Goal: Task Accomplishment & Management: Manage account settings

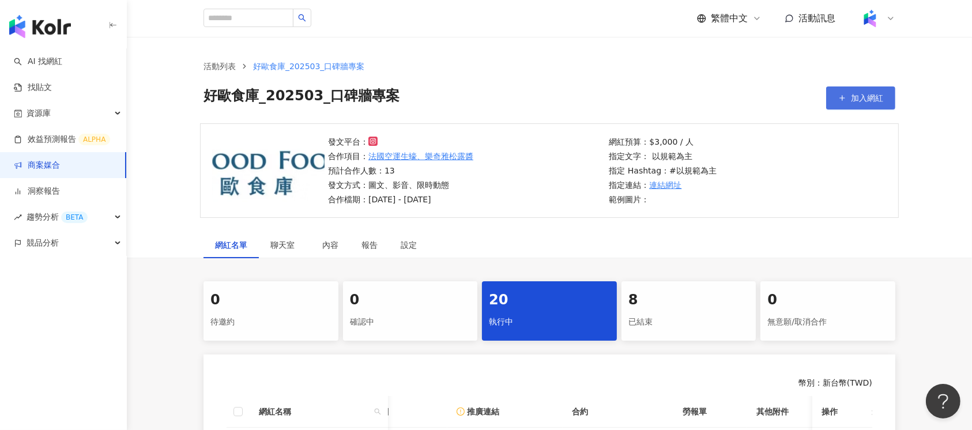
click at [856, 93] on span "加入網紅" at bounding box center [867, 97] width 32 height 9
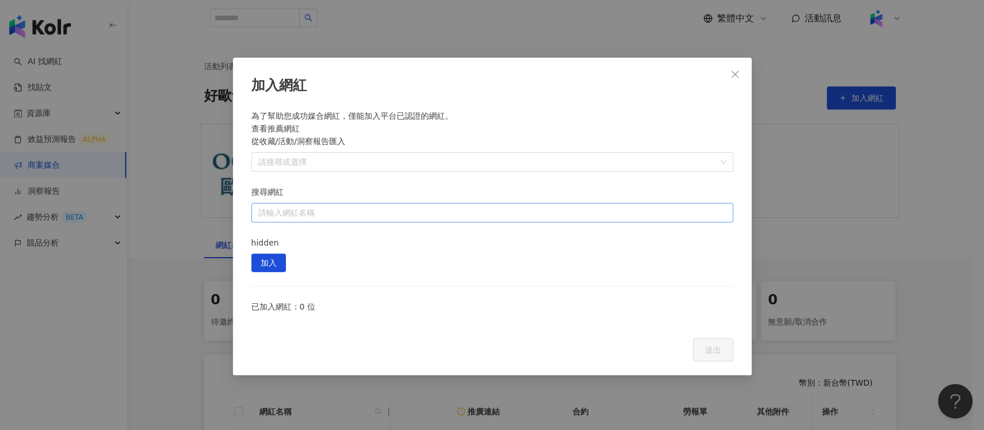
drag, startPoint x: 501, startPoint y: 153, endPoint x: 503, endPoint y: 159, distance: 6.0
click at [502, 204] on input "搜尋網紅" at bounding box center [492, 213] width 468 height 18
paste input "**********"
type input "**********"
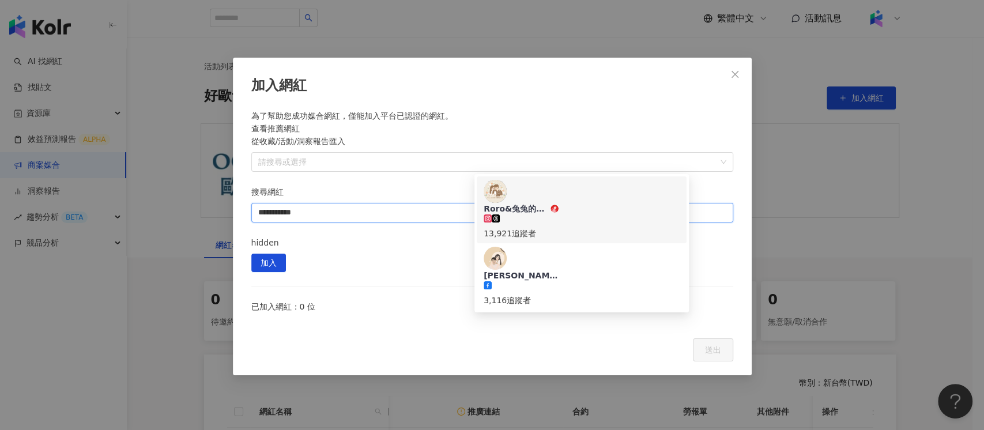
click at [598, 191] on div "Roro&兔兔的跑跳人生 13,921 追蹤者" at bounding box center [582, 210] width 196 height 60
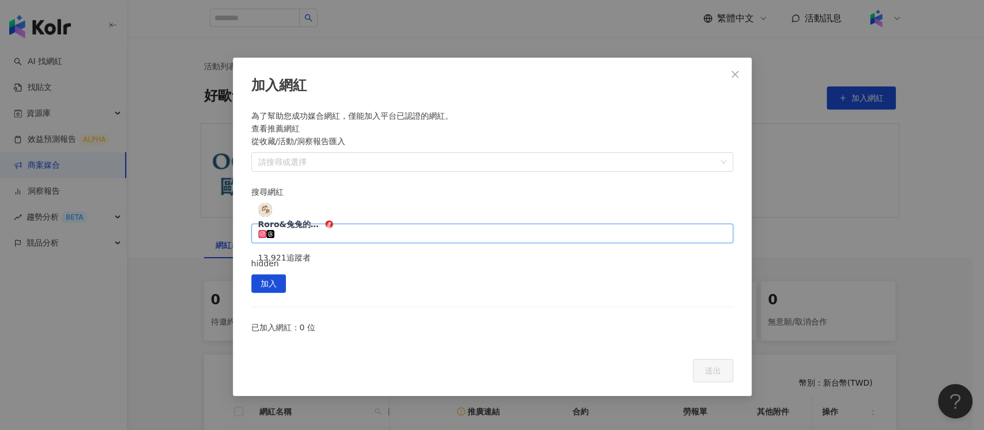
click at [738, 157] on div "加入網紅 為了幫助您成功媒合網紅，僅能加入平台已認證的網紅。 查看推薦網紅 從收藏/活動/洞察報告匯入 請搜尋或選擇 搜尋網紅 {"id":"fec70365…" at bounding box center [492, 227] width 519 height 338
click at [277, 275] on span "加入" at bounding box center [269, 284] width 16 height 18
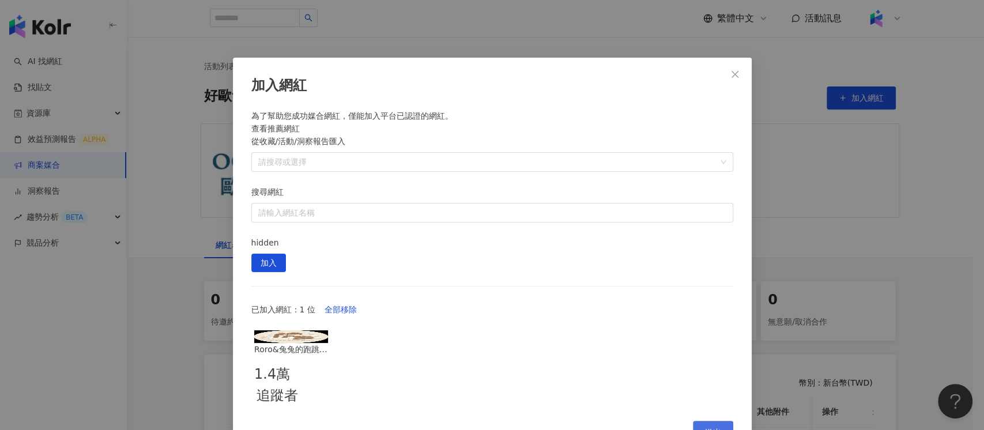
click at [711, 428] on span "送出" at bounding box center [713, 432] width 16 height 9
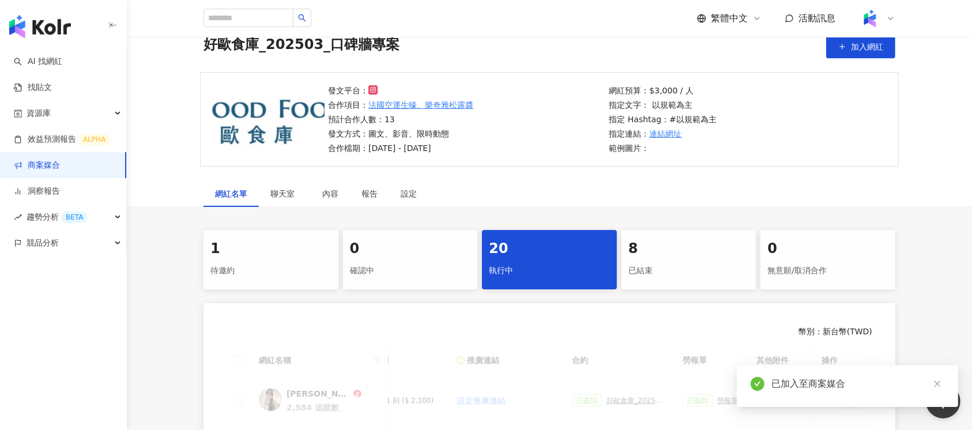
scroll to position [231, 0]
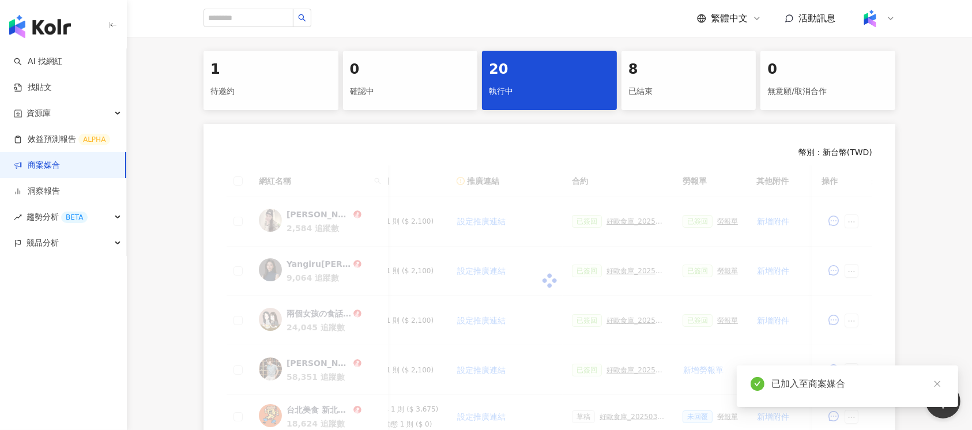
click at [244, 82] on div "待邀約" at bounding box center [270, 92] width 121 height 20
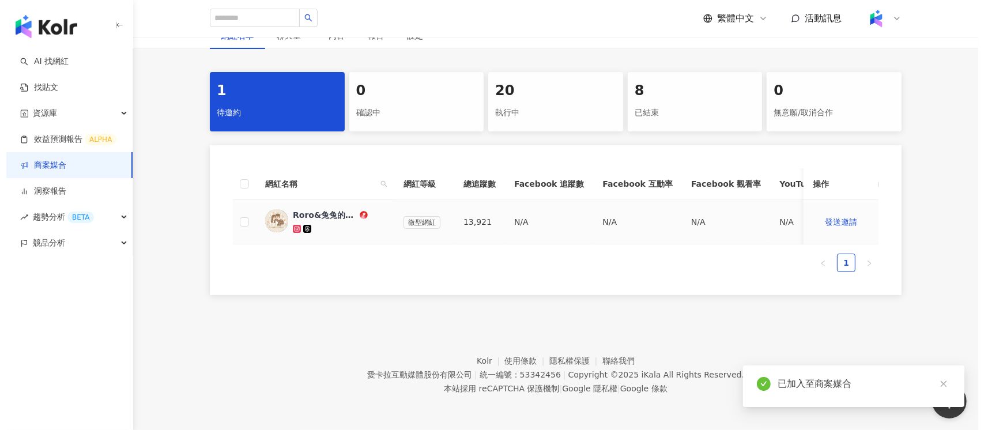
scroll to position [221, 0]
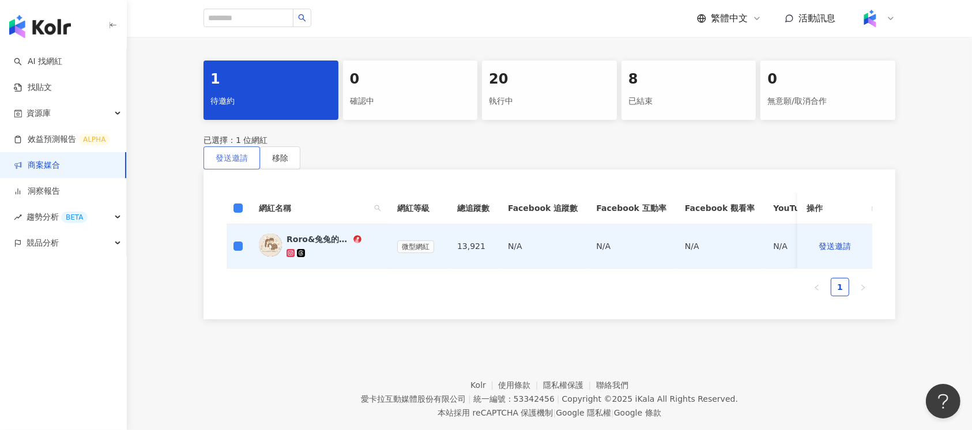
click at [248, 153] on span "發送邀請" at bounding box center [232, 157] width 32 height 9
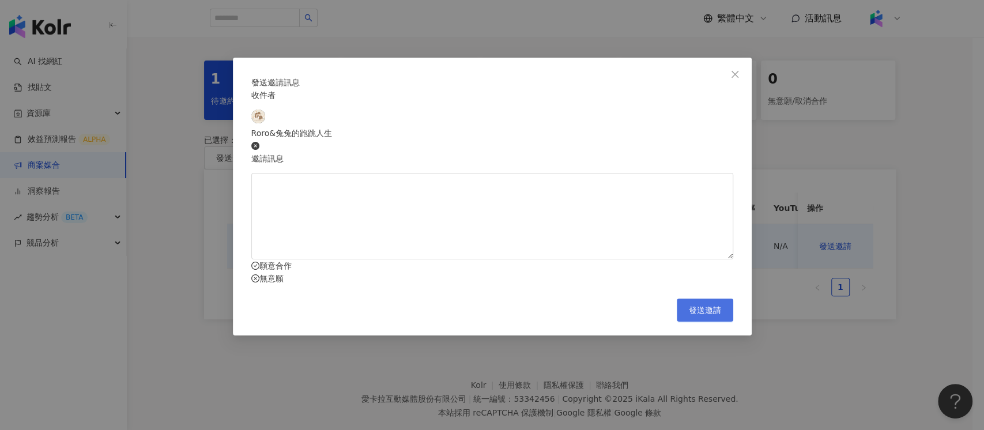
click at [710, 315] on span "發送邀請" at bounding box center [705, 310] width 32 height 9
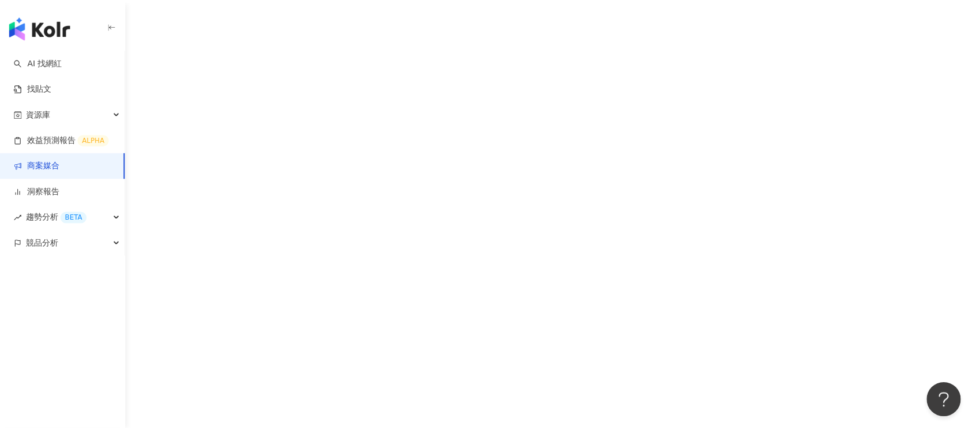
scroll to position [52, 0]
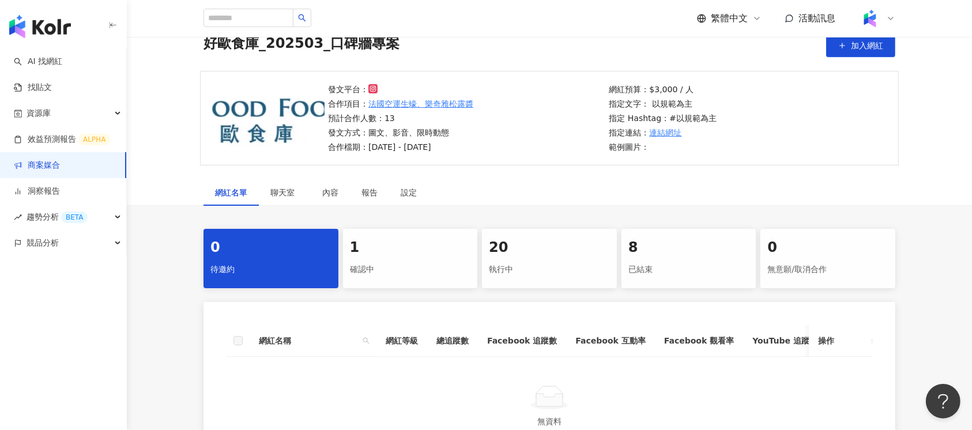
click at [408, 261] on div "確認中" at bounding box center [410, 270] width 121 height 20
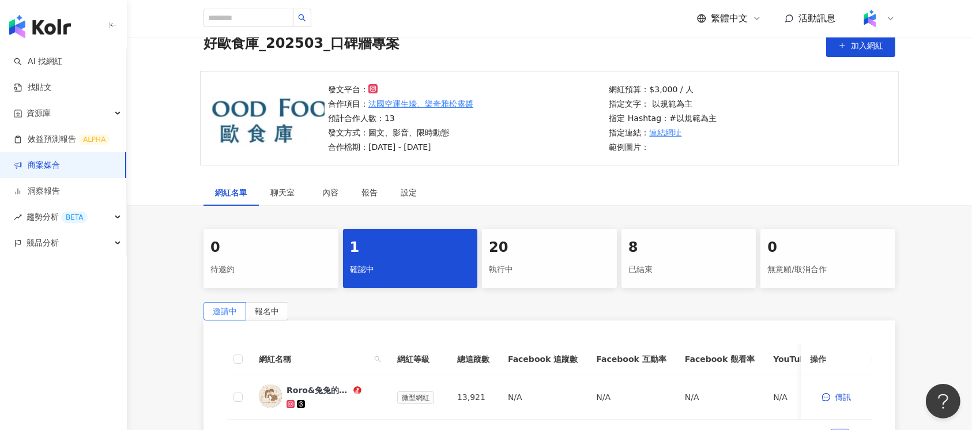
scroll to position [206, 0]
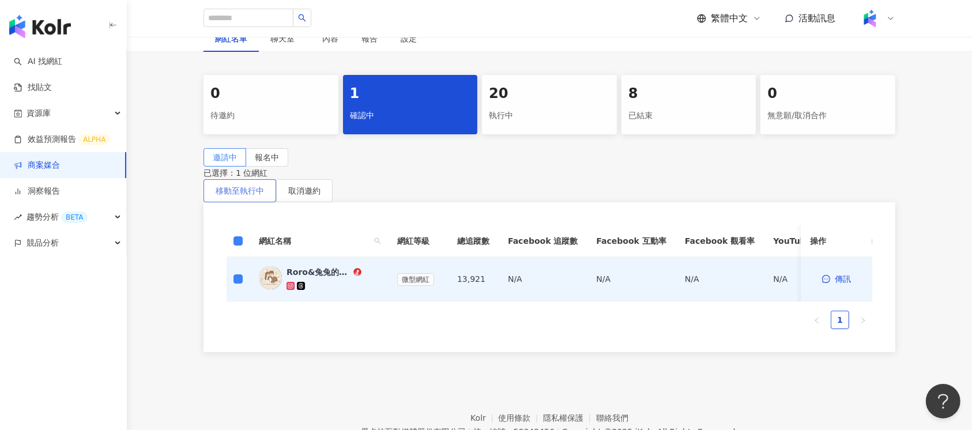
click at [276, 190] on button "移動至執行中" at bounding box center [240, 190] width 73 height 23
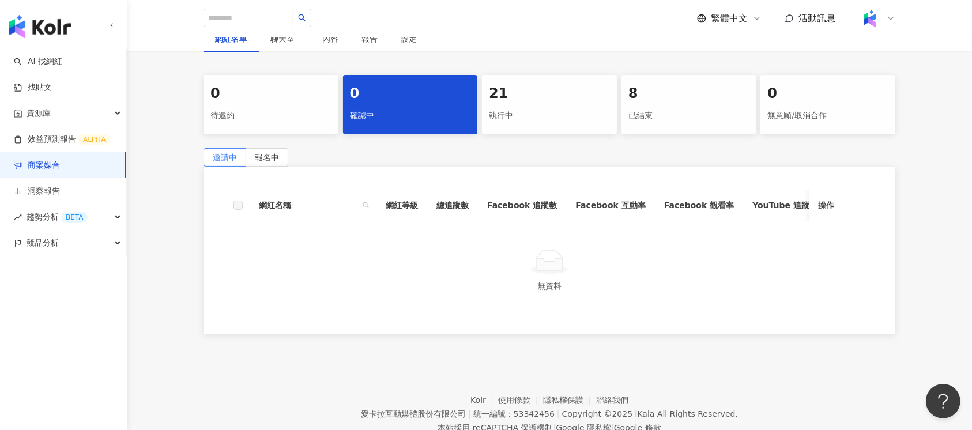
click at [499, 118] on div "執行中" at bounding box center [549, 116] width 121 height 20
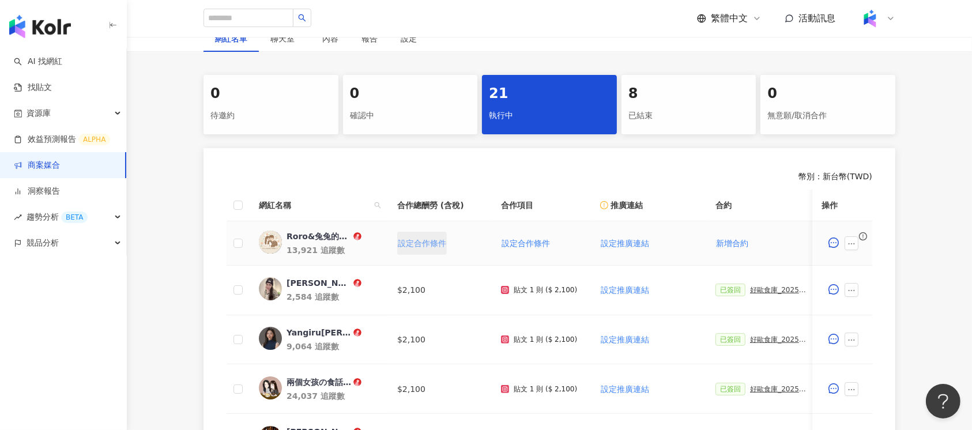
click at [421, 241] on span "設定合作條件" at bounding box center [422, 243] width 48 height 9
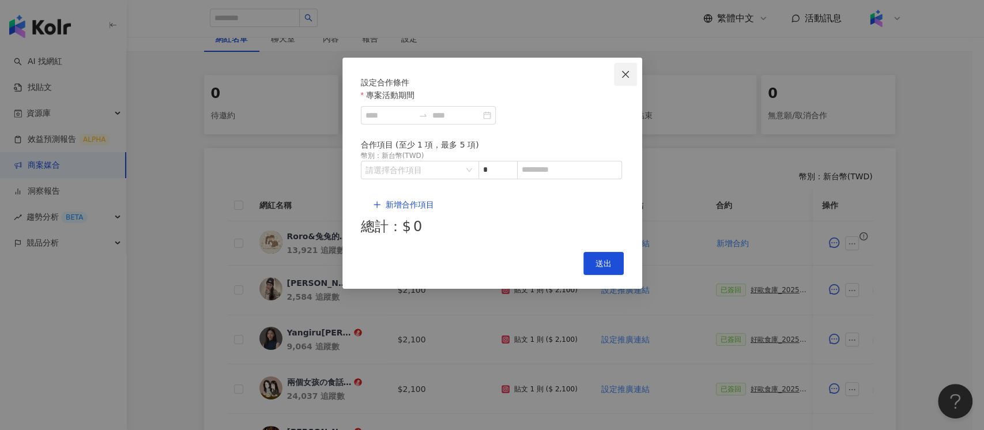
click at [626, 73] on icon "close" at bounding box center [625, 73] width 7 height 7
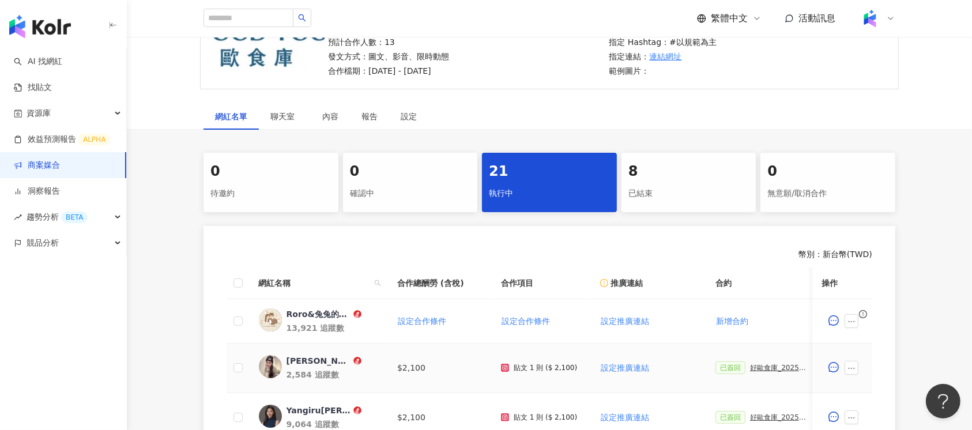
scroll to position [52, 0]
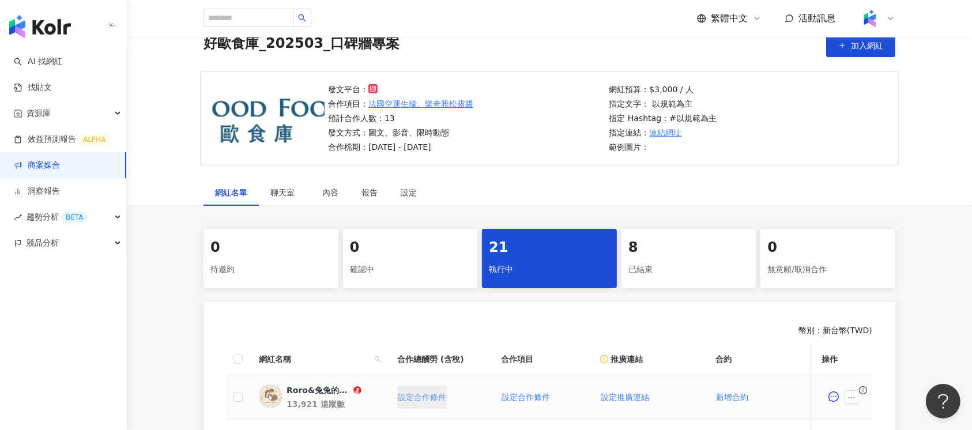
click at [439, 393] on span "設定合作條件" at bounding box center [422, 397] width 48 height 9
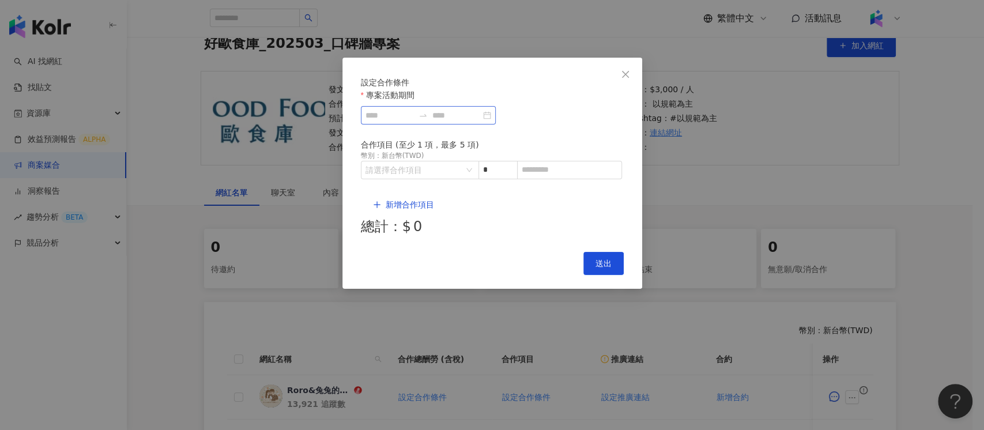
click at [438, 125] on div at bounding box center [428, 115] width 135 height 18
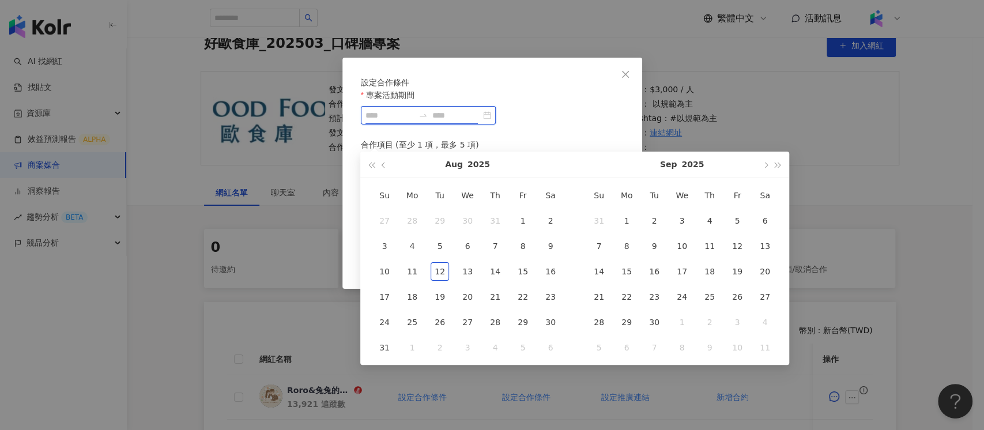
click at [414, 122] on input "專案活動期間" at bounding box center [390, 115] width 48 height 13
click at [385, 162] on button "button" at bounding box center [384, 165] width 13 height 26
type input "**********"
click at [391, 272] on div "13" at bounding box center [384, 271] width 18 height 18
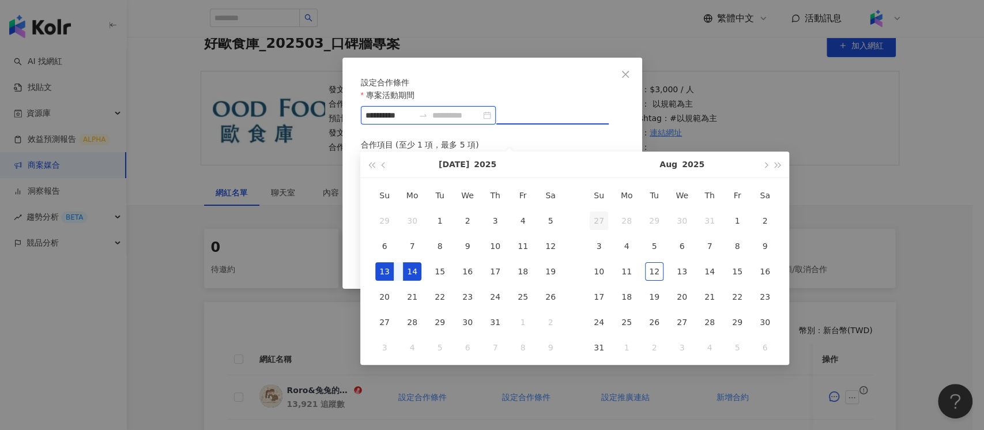
type input "**********"
click at [764, 164] on span "button" at bounding box center [765, 165] width 6 height 6
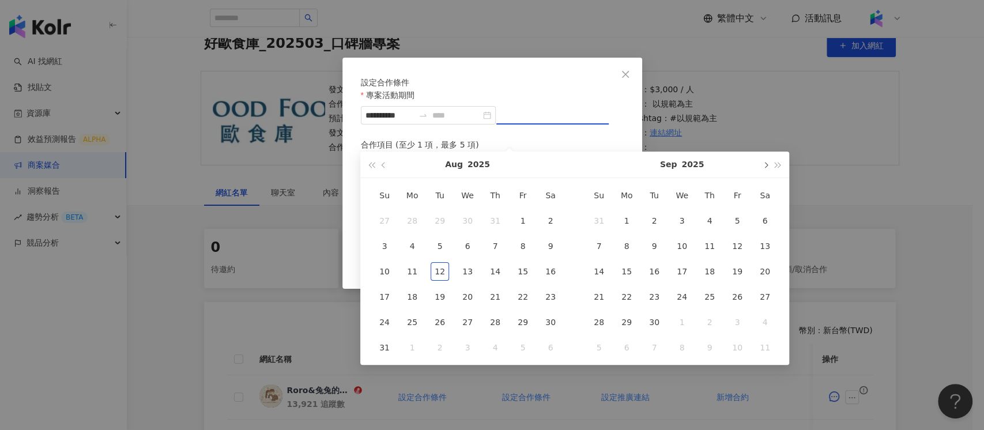
click at [764, 164] on span "button" at bounding box center [765, 165] width 6 height 6
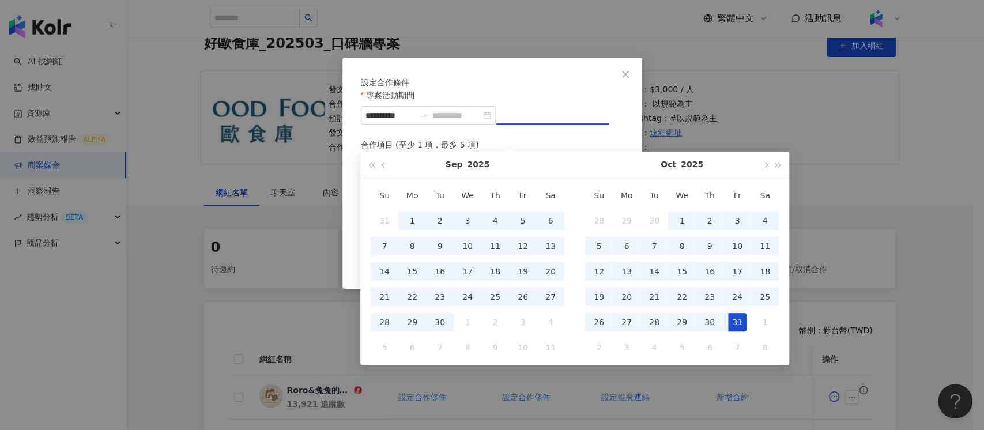
click at [735, 321] on div "31" at bounding box center [737, 322] width 18 height 18
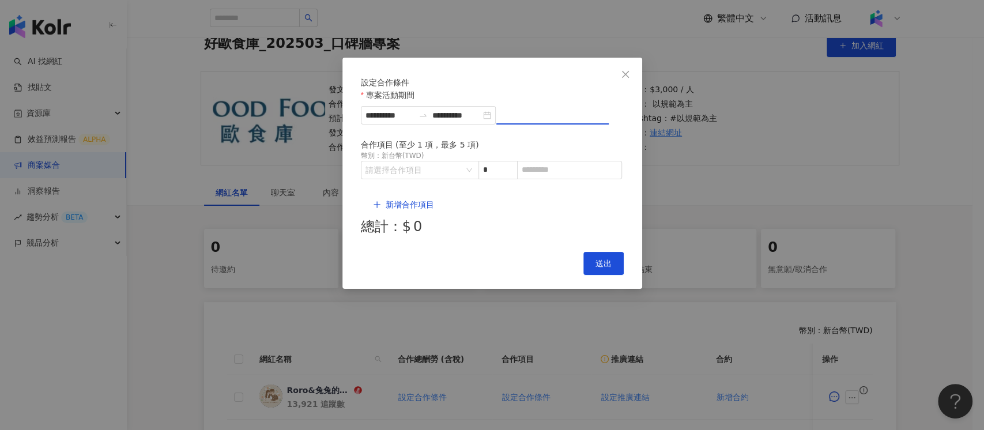
type input "**********"
click at [426, 179] on input "search" at bounding box center [414, 169] width 97 height 17
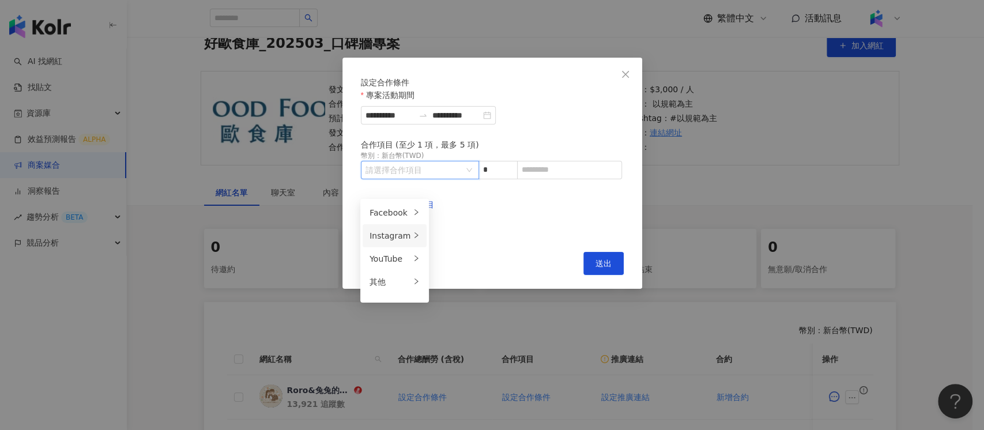
click at [390, 232] on div "Instagram" at bounding box center [390, 235] width 41 height 13
click at [472, 214] on div "貼文" at bounding box center [462, 212] width 46 height 13
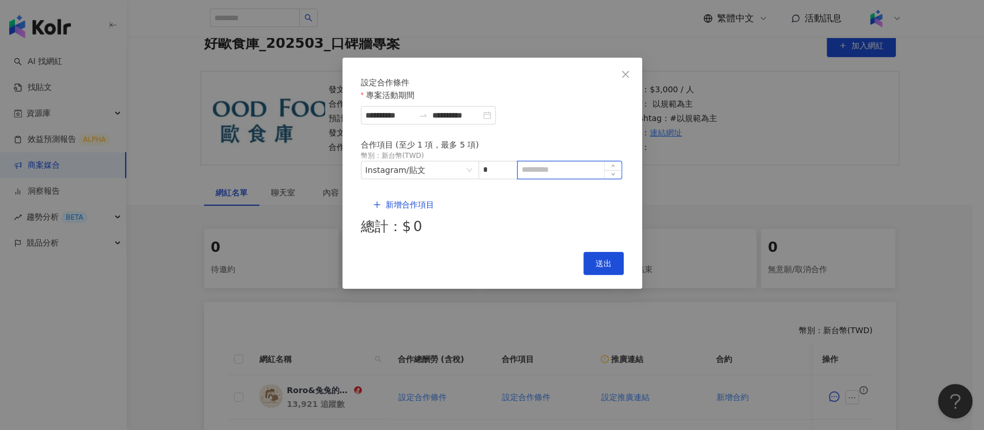
click at [552, 179] on input at bounding box center [570, 169] width 104 height 17
type input "****"
click at [406, 200] on span "新增合作項目" at bounding box center [410, 204] width 48 height 9
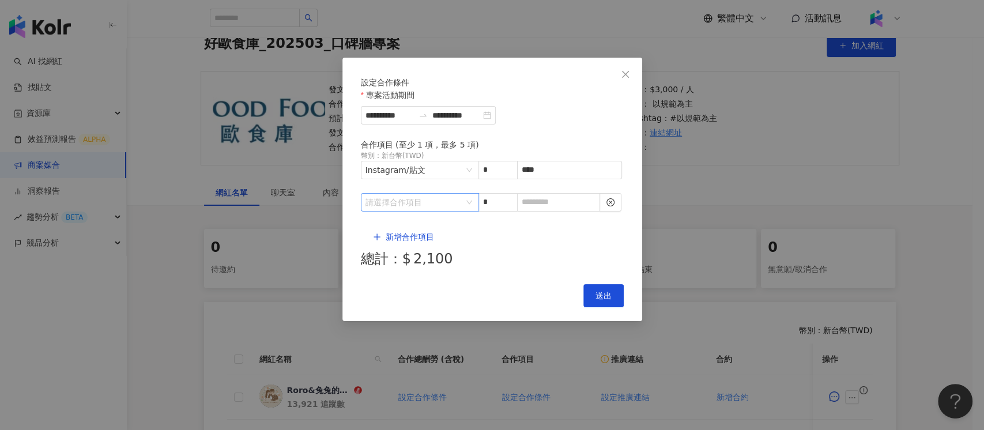
click at [435, 210] on input "search" at bounding box center [414, 202] width 97 height 17
click at [397, 257] on div "Instagram" at bounding box center [390, 256] width 41 height 13
click at [470, 295] on li "限時動態" at bounding box center [461, 302] width 59 height 23
click at [554, 207] on input at bounding box center [559, 202] width 82 height 17
type input "*"
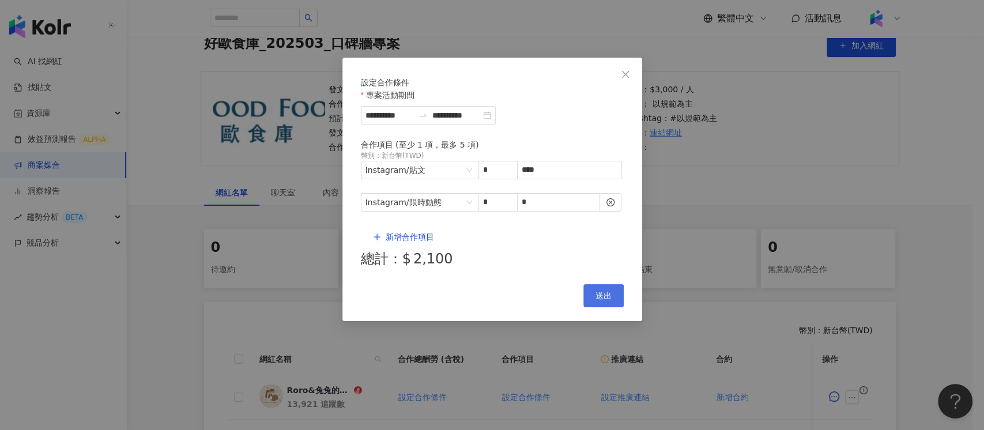
click at [613, 284] on button "送出" at bounding box center [603, 295] width 40 height 23
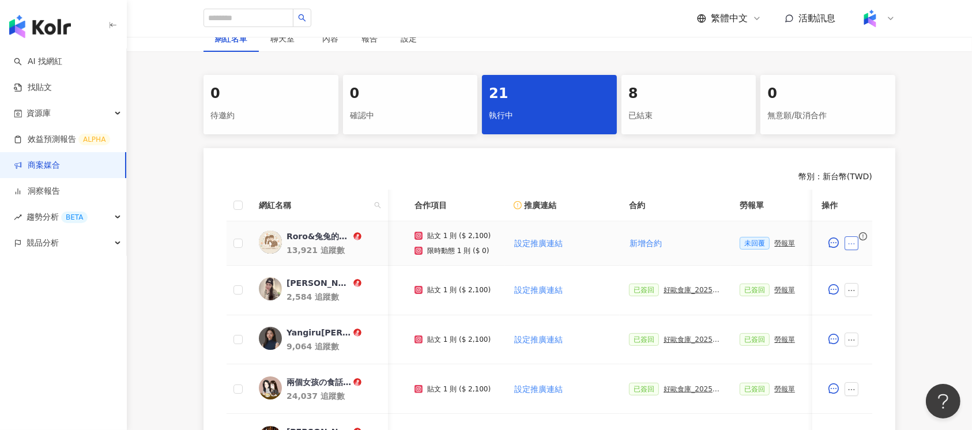
scroll to position [0, 105]
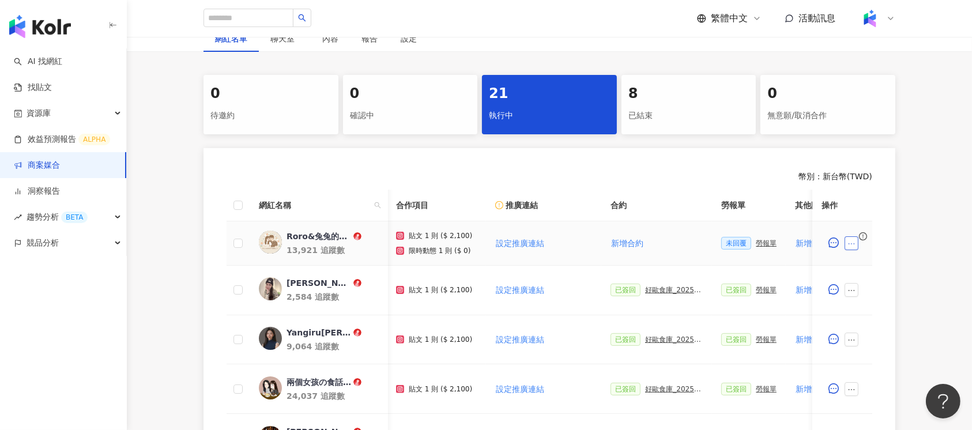
click at [854, 245] on icon "ellipsis" at bounding box center [852, 244] width 8 height 8
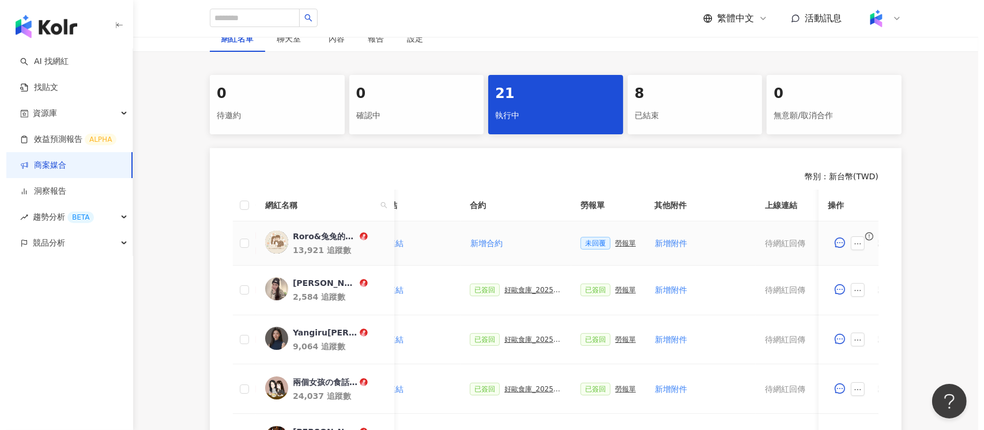
scroll to position [0, 254]
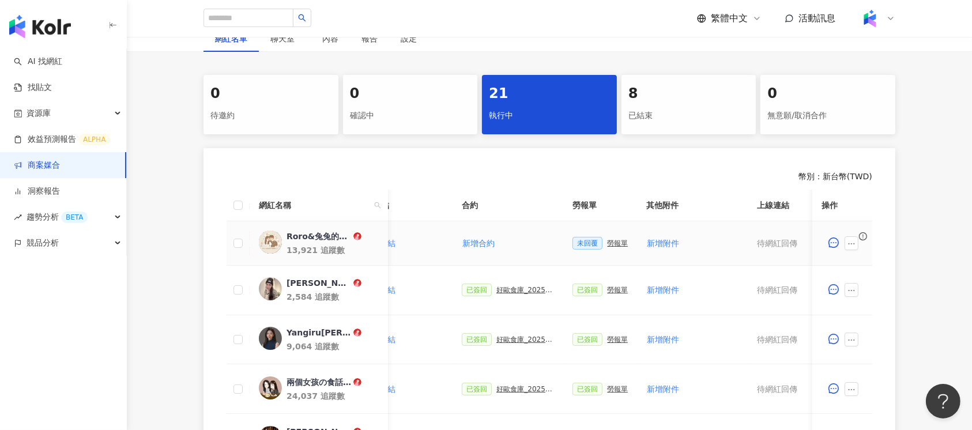
click at [617, 244] on div "勞報單" at bounding box center [617, 243] width 21 height 8
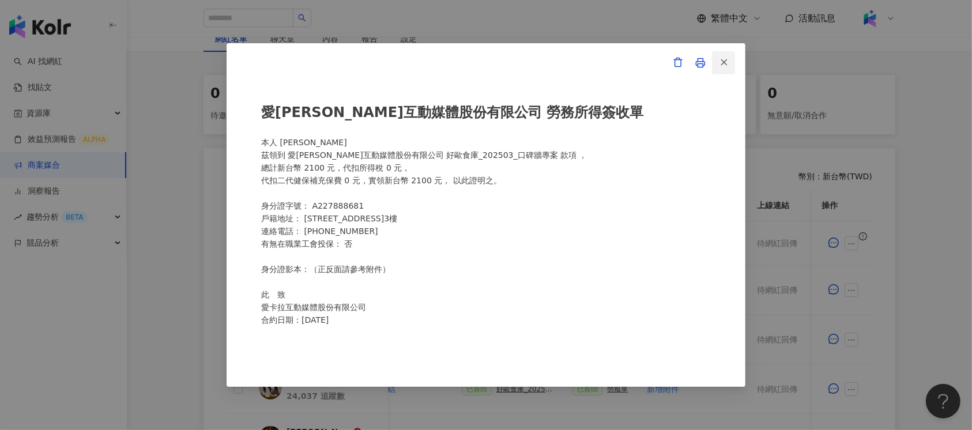
click at [722, 62] on line "button" at bounding box center [724, 62] width 5 height 5
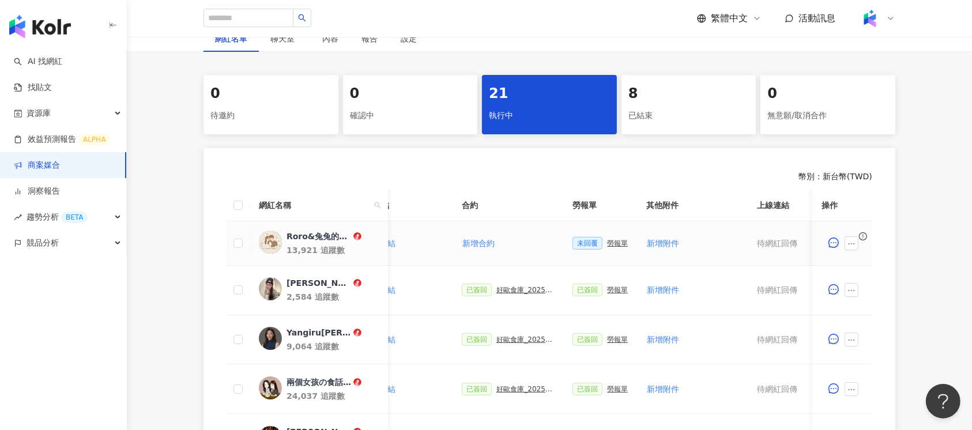
click at [611, 242] on div "勞報單" at bounding box center [617, 243] width 21 height 8
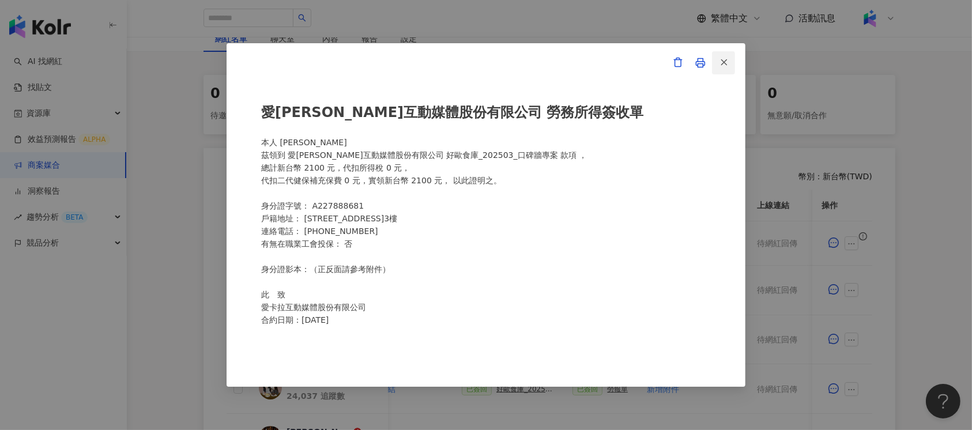
click at [728, 62] on icon "button" at bounding box center [724, 62] width 10 height 10
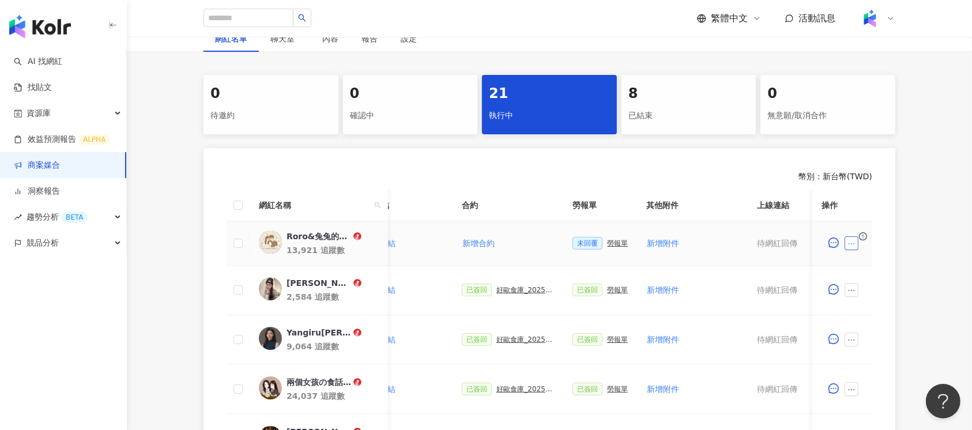
click at [848, 242] on icon "ellipsis" at bounding box center [852, 244] width 8 height 8
click at [897, 113] on span "查看帳務資訊" at bounding box center [878, 117] width 48 height 13
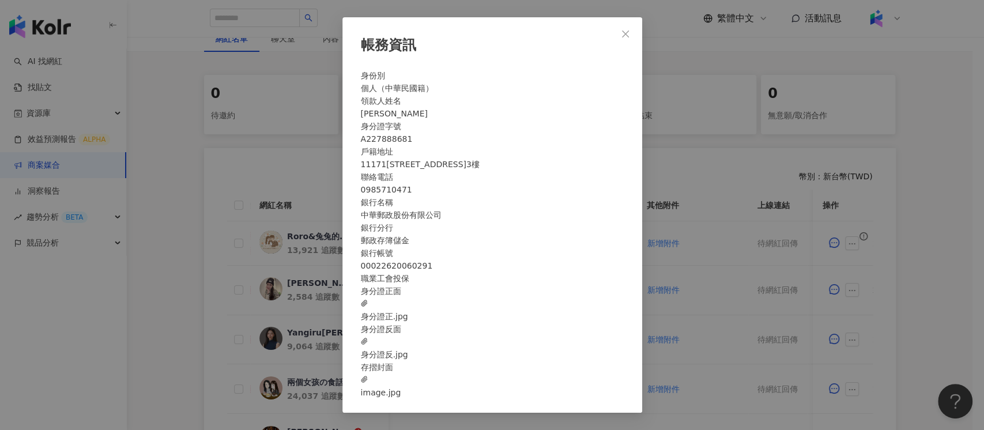
click at [408, 361] on span "身分證反.jpg" at bounding box center [384, 348] width 47 height 25
click at [621, 29] on icon "close" at bounding box center [625, 33] width 9 height 9
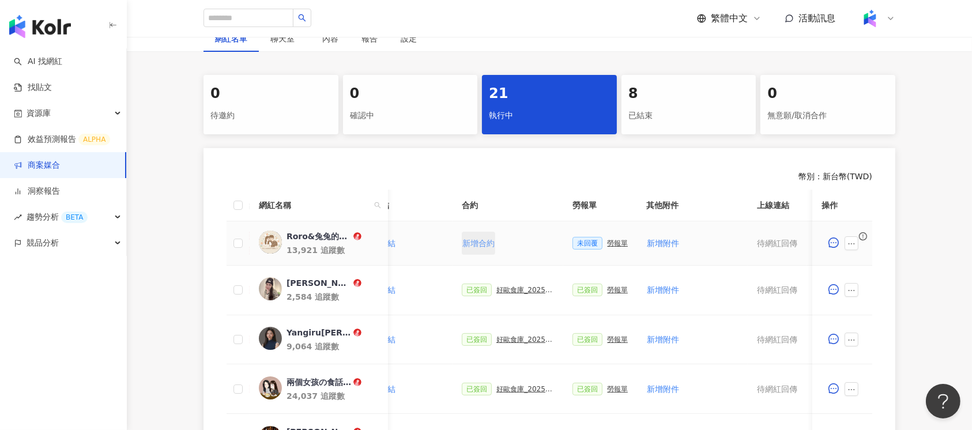
click at [473, 241] on span "新增合約" at bounding box center [478, 243] width 32 height 9
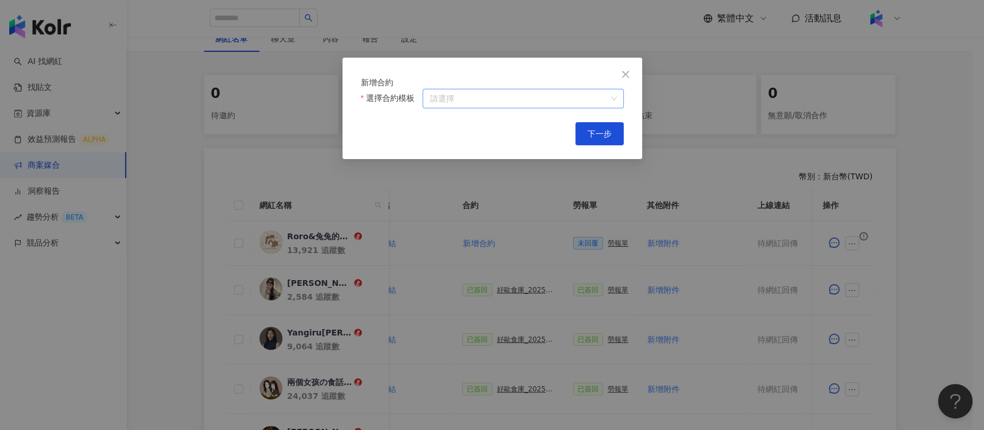
click at [503, 108] on input "選擇合約模板" at bounding box center [523, 98] width 187 height 18
click at [506, 108] on input "選擇合約模板" at bounding box center [523, 98] width 187 height 18
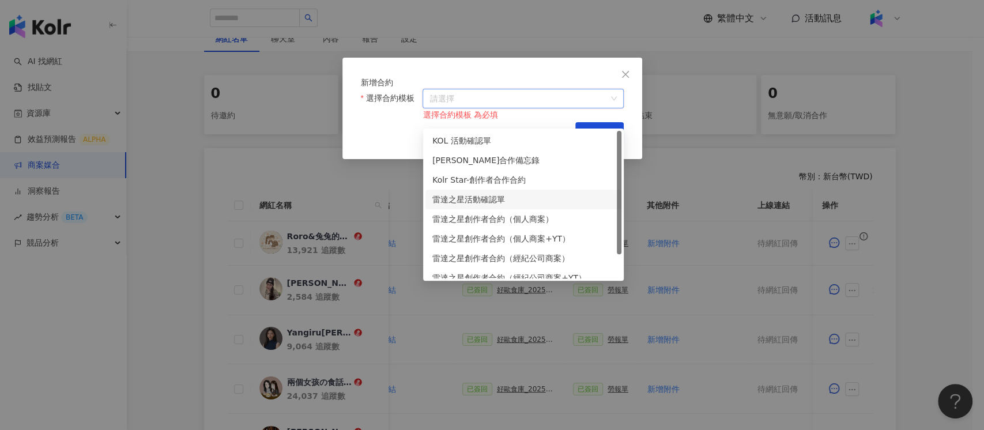
click at [518, 199] on div "雷達之星活動確認單" at bounding box center [523, 199] width 182 height 13
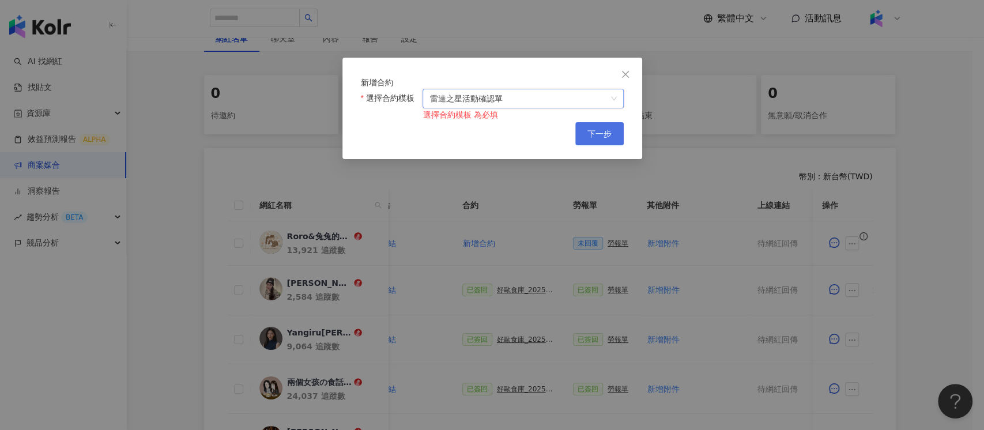
click at [603, 138] on span "下一步" at bounding box center [599, 133] width 24 height 9
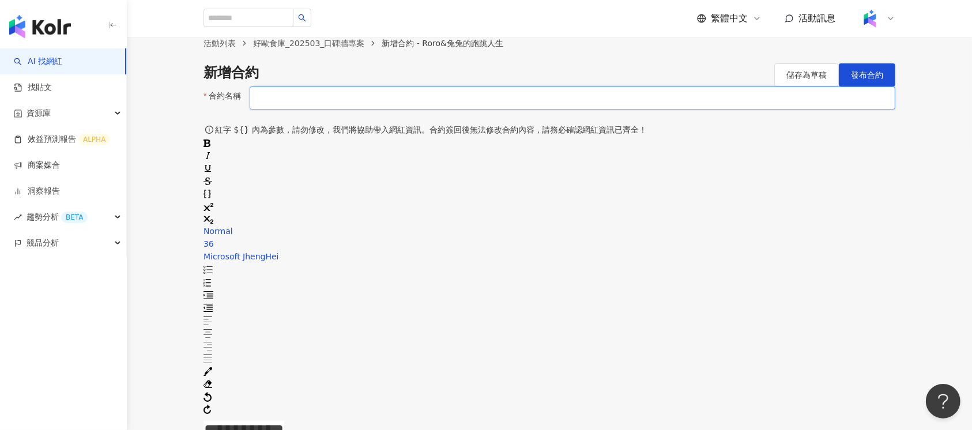
click at [369, 110] on input "合約名稱" at bounding box center [573, 97] width 646 height 23
paste input "**********"
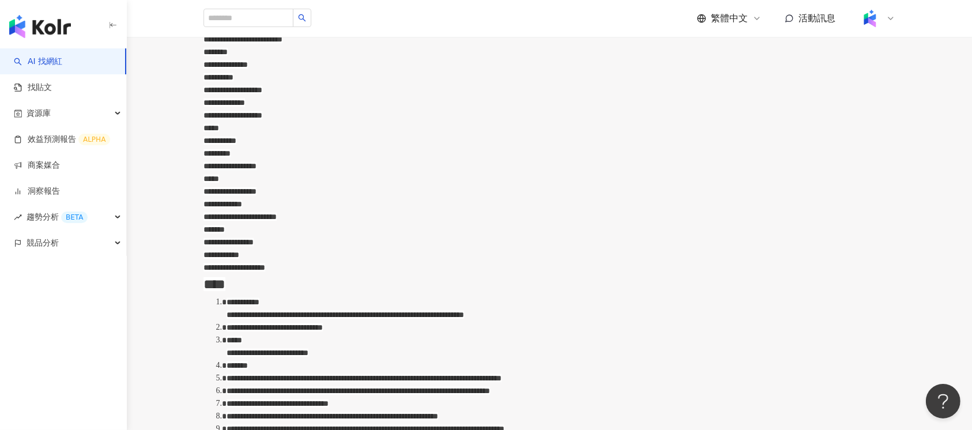
scroll to position [615, 0]
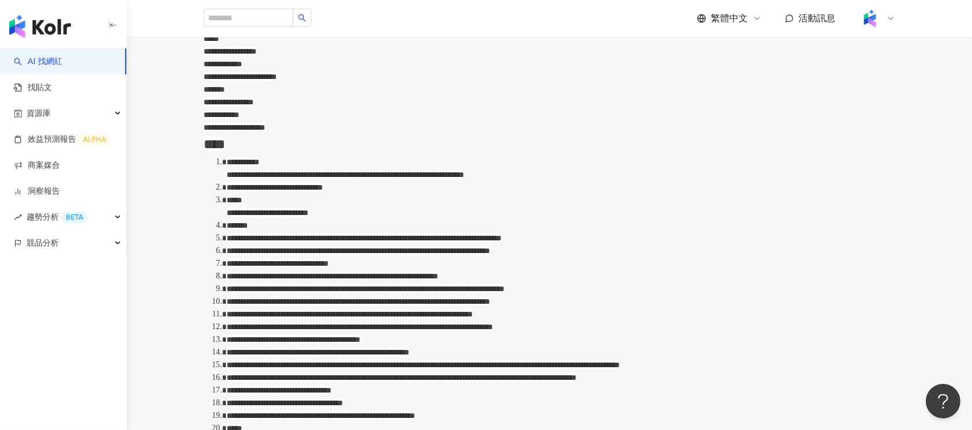
type input "**********"
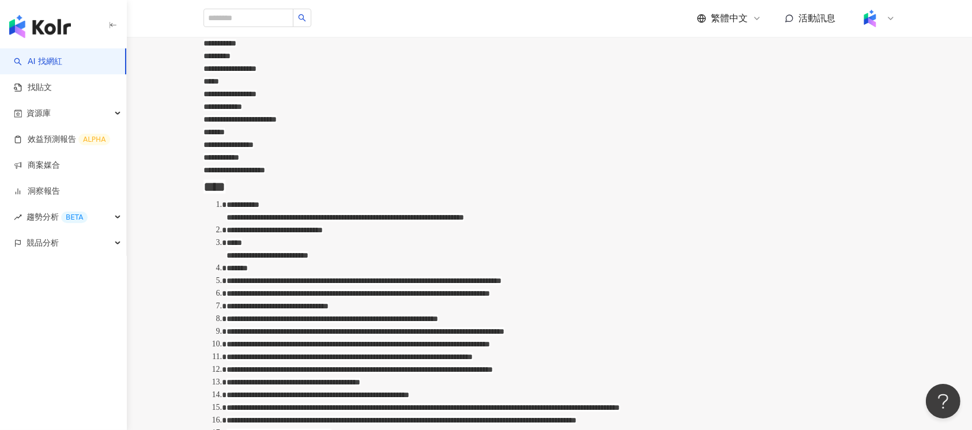
scroll to position [538, 0]
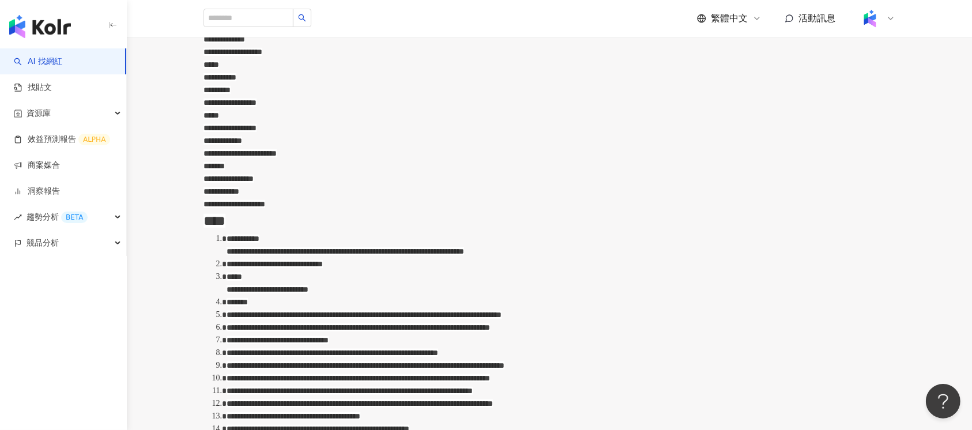
click at [323, 260] on span "**********" at bounding box center [275, 264] width 96 height 8
click at [242, 273] on span "*****" at bounding box center [235, 277] width 16 height 8
drag, startPoint x: 263, startPoint y: 204, endPoint x: 318, endPoint y: 203, distance: 54.8
click at [318, 296] on div "*******" at bounding box center [561, 302] width 669 height 13
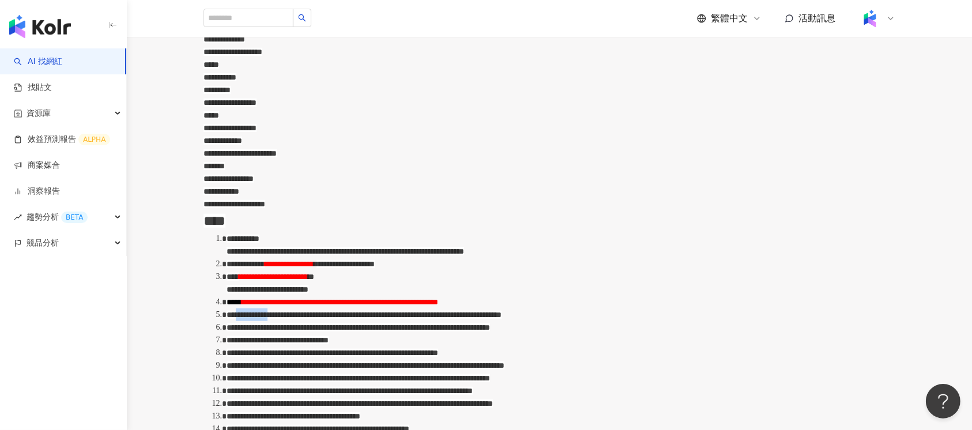
drag, startPoint x: 298, startPoint y: 224, endPoint x: 327, endPoint y: 224, distance: 28.8
click at [327, 311] on span "**********" at bounding box center [364, 315] width 275 height 8
drag, startPoint x: 368, startPoint y: 290, endPoint x: 379, endPoint y: 291, distance: 11.6
click at [329, 336] on span "**********" at bounding box center [278, 340] width 102 height 8
drag, startPoint x: 466, startPoint y: 315, endPoint x: 475, endPoint y: 314, distance: 9.3
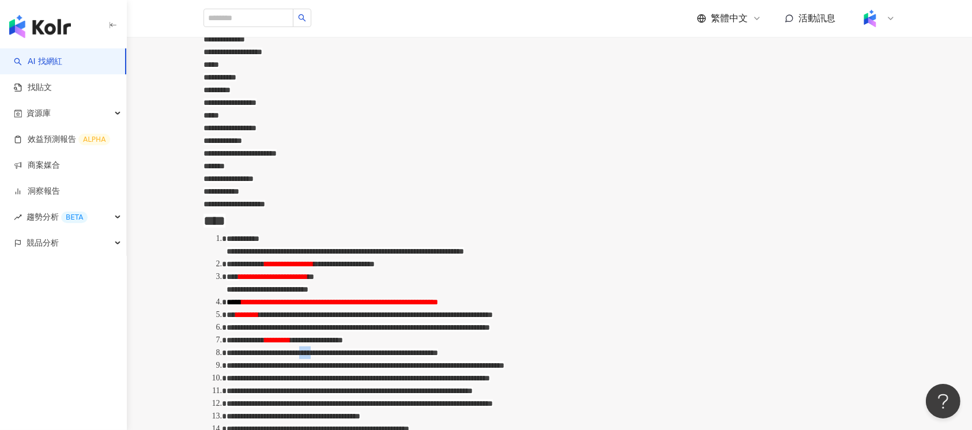
click at [438, 349] on span "**********" at bounding box center [333, 353] width 212 height 8
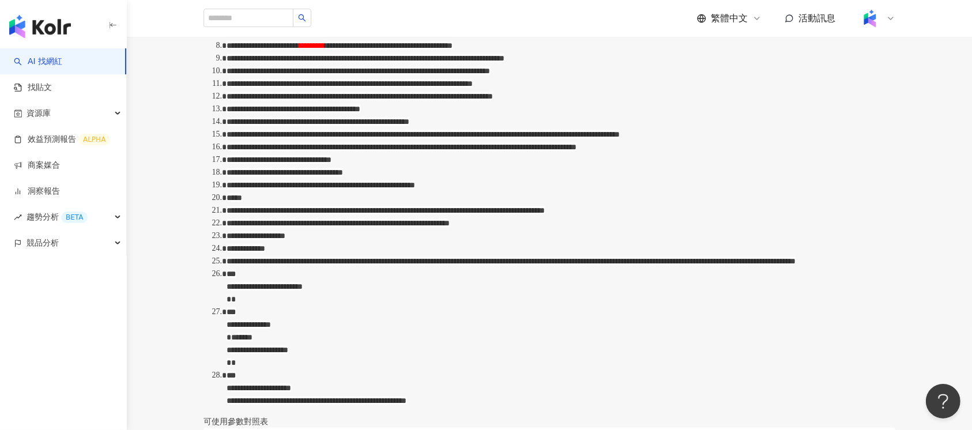
scroll to position [922, 0]
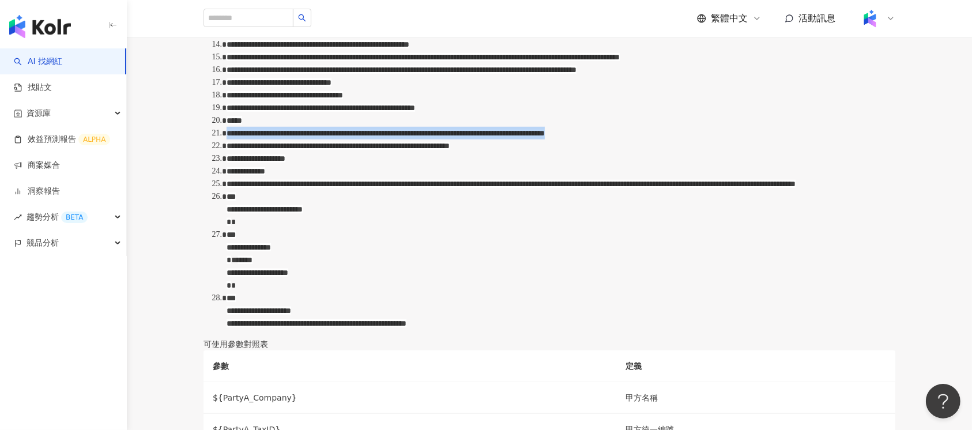
drag, startPoint x: 265, startPoint y: 274, endPoint x: 521, endPoint y: 283, distance: 256.1
click at [521, 140] on div "**********" at bounding box center [561, 133] width 669 height 13
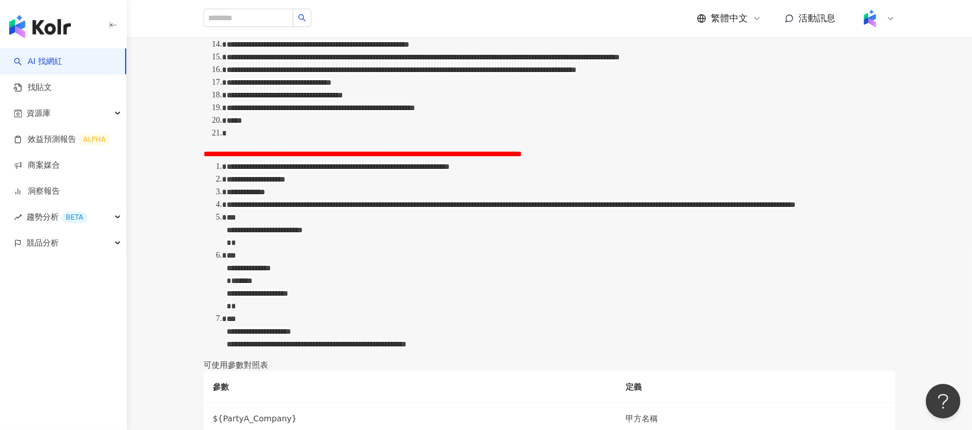
click at [242, 158] on span "**********" at bounding box center [363, 154] width 318 height 8
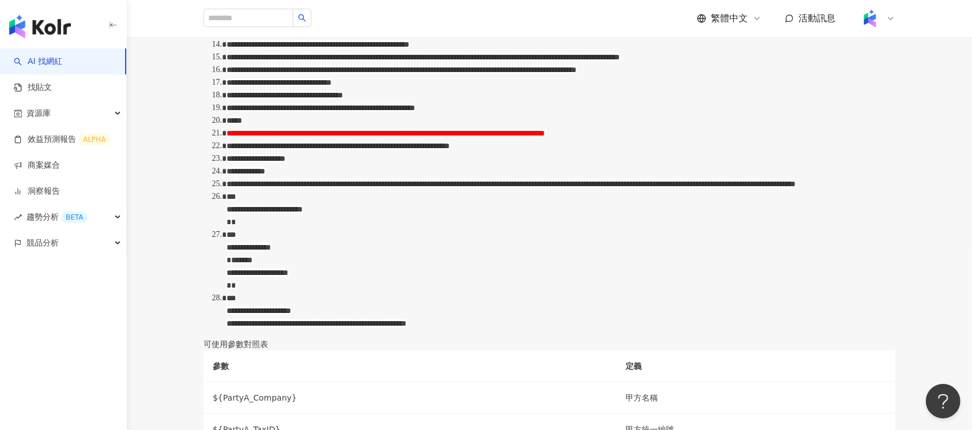
click at [340, 137] on span "**********" at bounding box center [386, 133] width 318 height 8
click at [424, 165] on div "**********" at bounding box center [561, 158] width 669 height 13
drag, startPoint x: 263, startPoint y: 306, endPoint x: 811, endPoint y: 304, distance: 547.7
click at [811, 304] on ol "**********" at bounding box center [550, 89] width 692 height 482
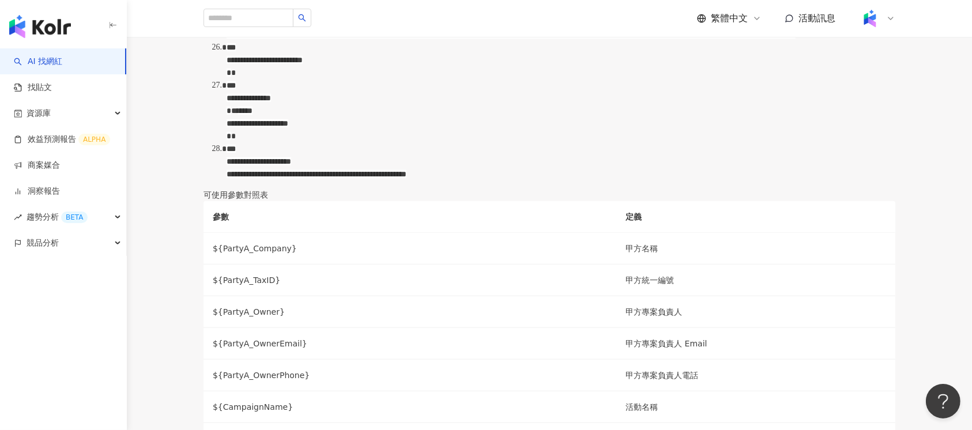
scroll to position [1076, 0]
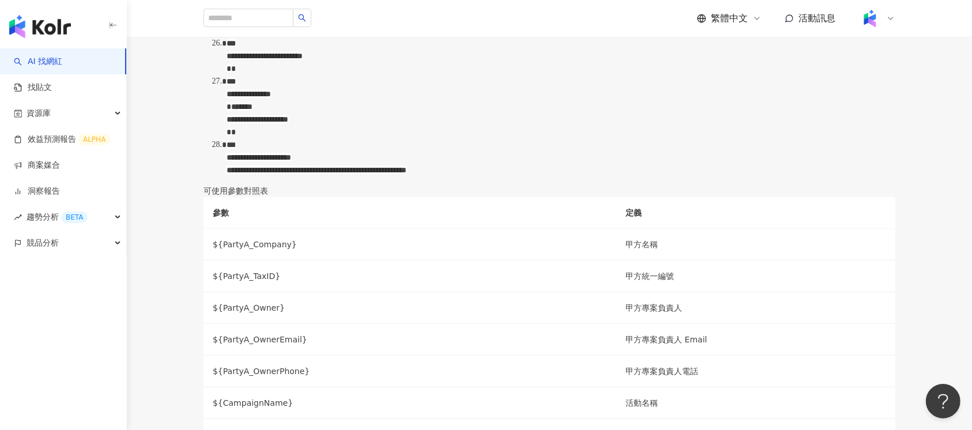
drag, startPoint x: 742, startPoint y: 219, endPoint x: 284, endPoint y: 236, distance: 458.7
click at [284, 35] on span "**********" at bounding box center [511, 31] width 569 height 8
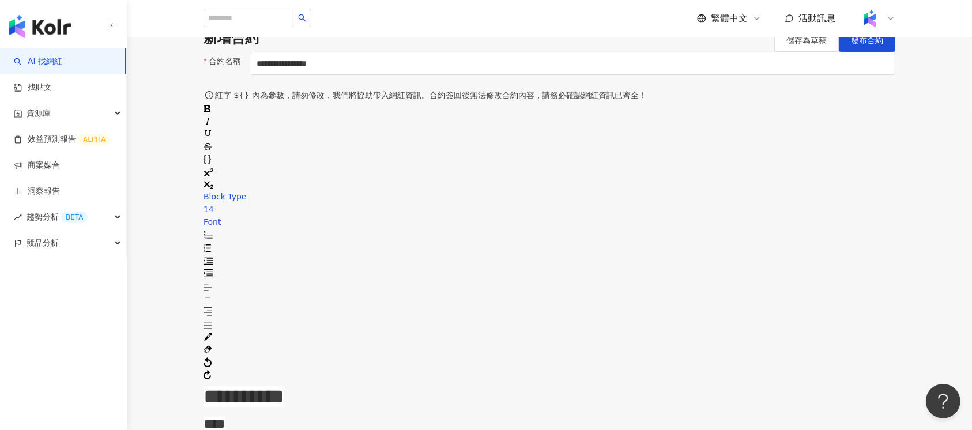
scroll to position [0, 0]
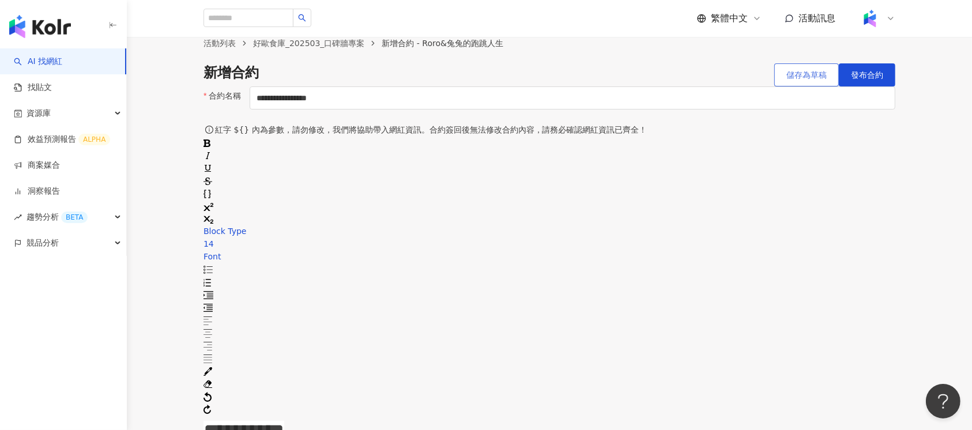
click at [789, 80] on span "儲存為草稿" at bounding box center [806, 74] width 40 height 9
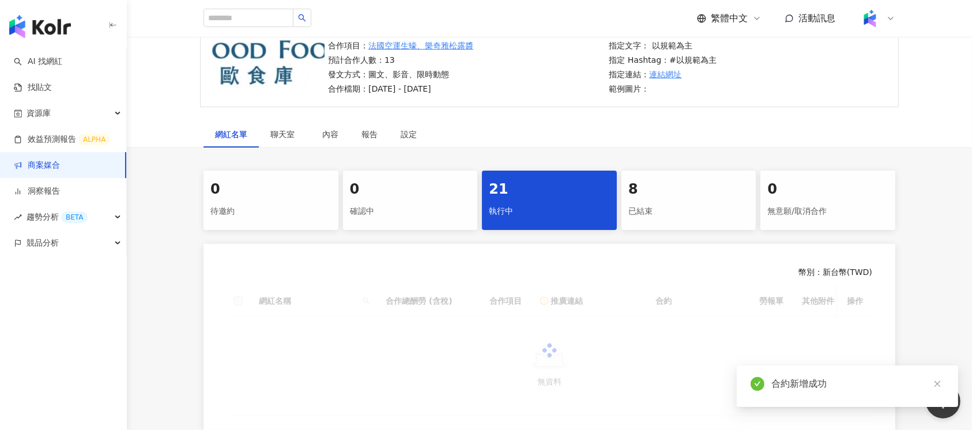
scroll to position [231, 0]
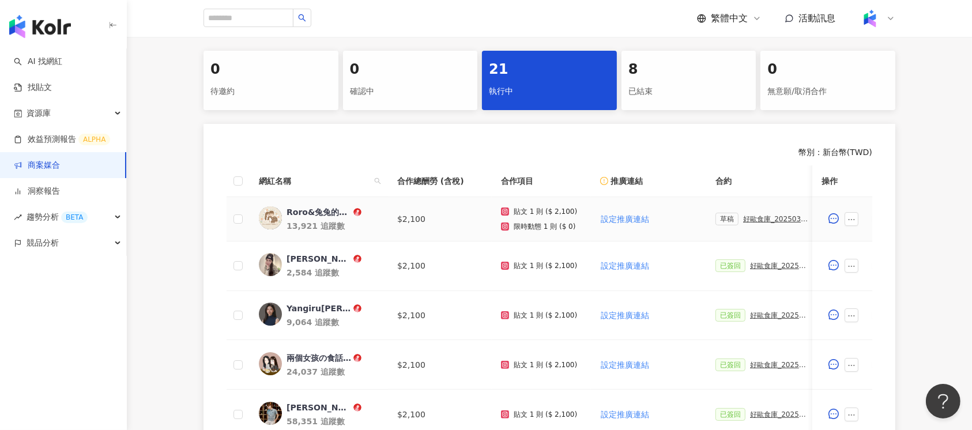
click at [774, 219] on div "好歐食庫_202503_口碑牆專案" at bounding box center [775, 219] width 65 height 8
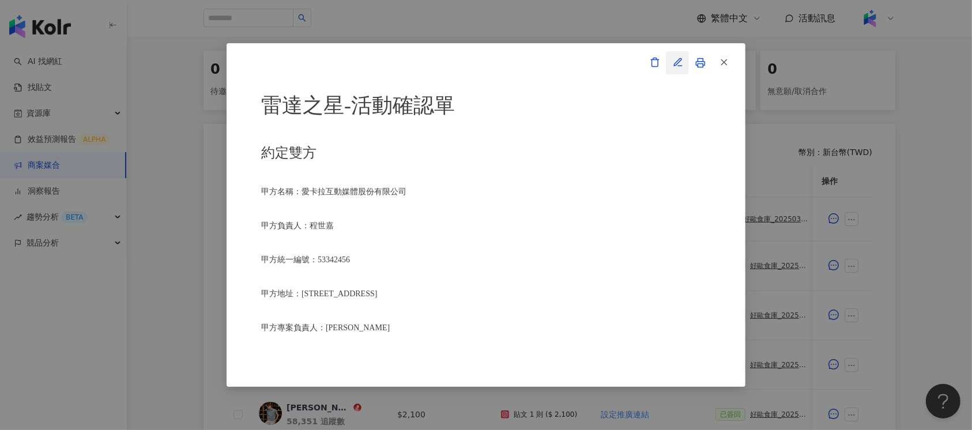
click at [677, 62] on icon "button" at bounding box center [677, 61] width 7 height 7
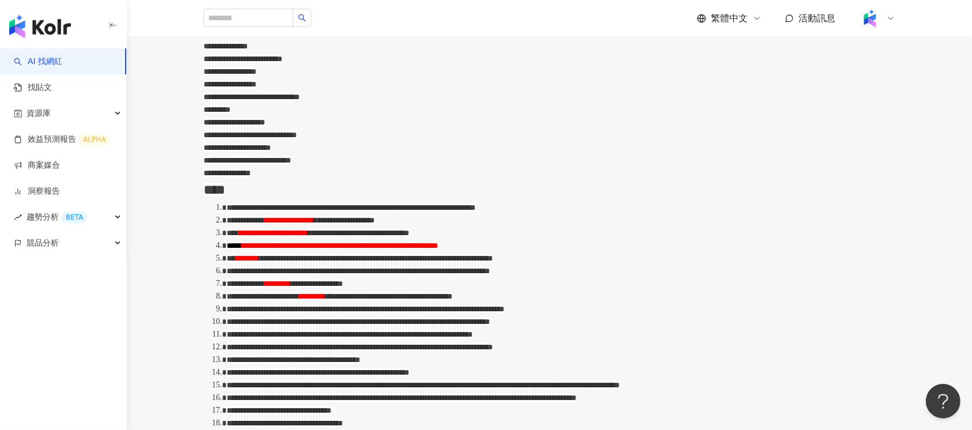
scroll to position [538, 0]
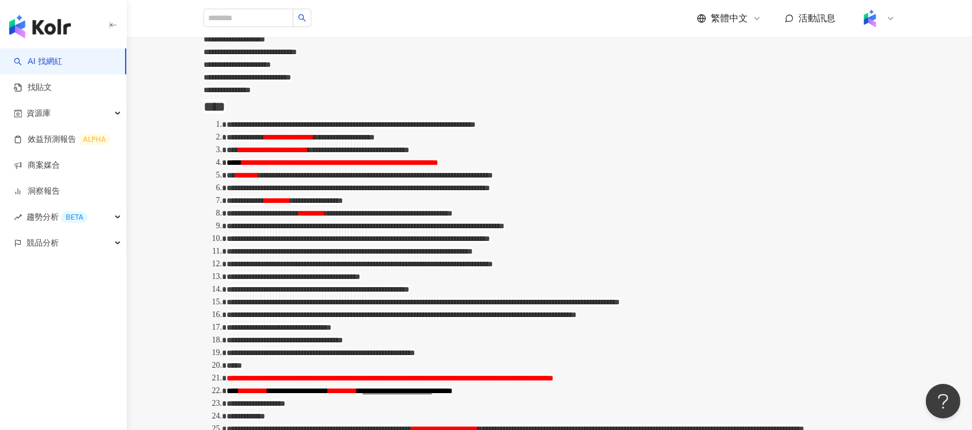
click at [438, 167] on span "**********" at bounding box center [340, 163] width 197 height 8
click at [581, 182] on div "**********" at bounding box center [561, 175] width 669 height 13
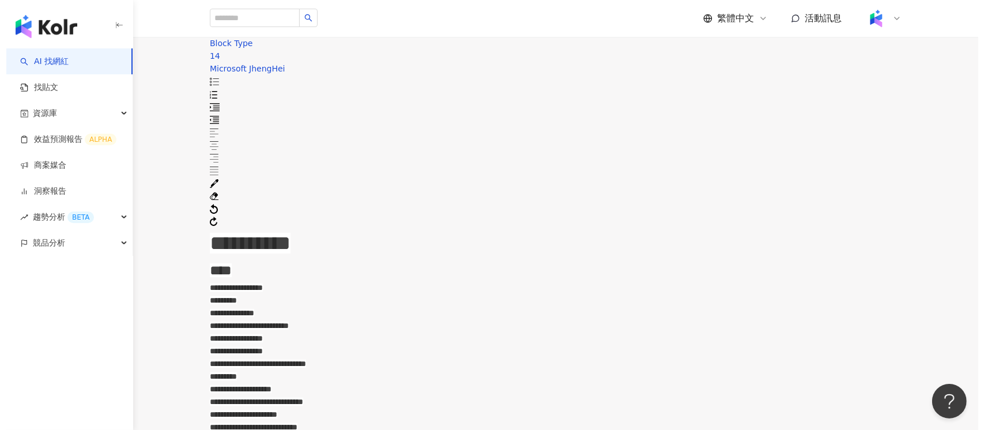
scroll to position [0, 0]
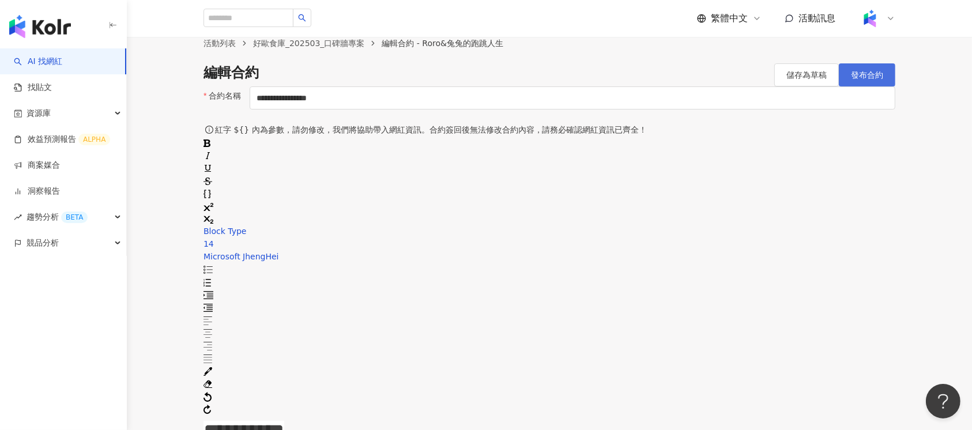
click at [876, 80] on span "發布合約" at bounding box center [867, 74] width 32 height 9
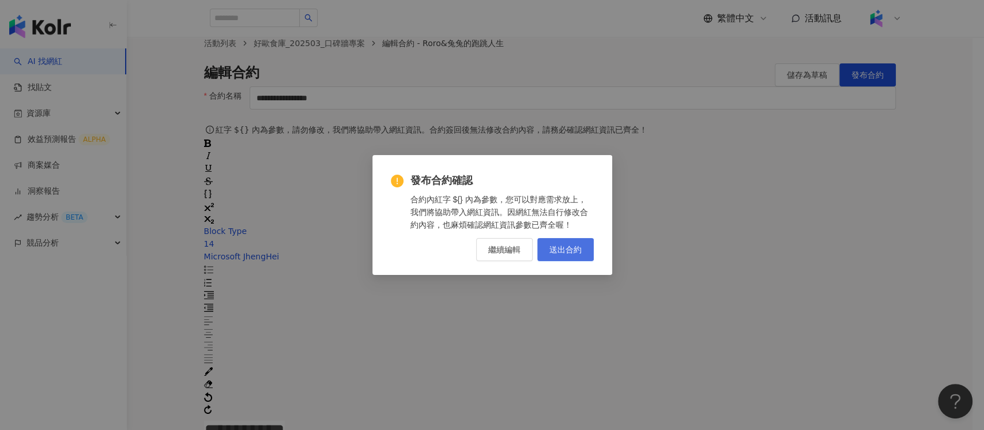
click at [564, 251] on span "送出合約" at bounding box center [565, 249] width 32 height 9
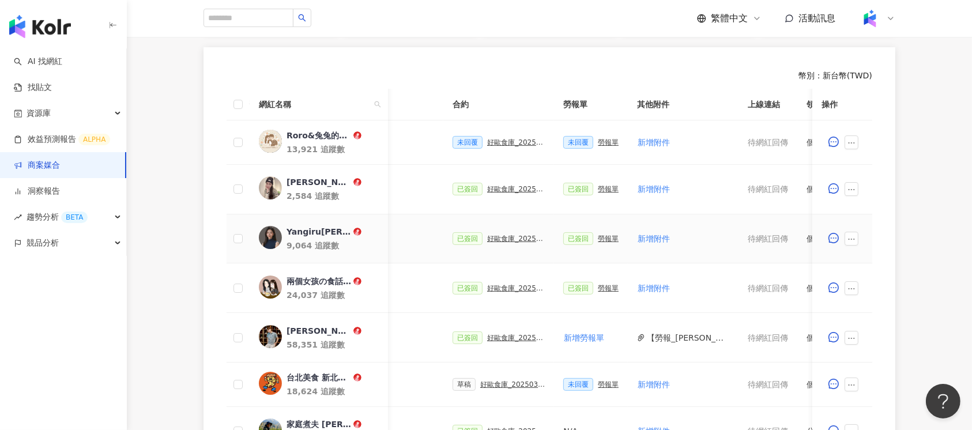
scroll to position [664, 0]
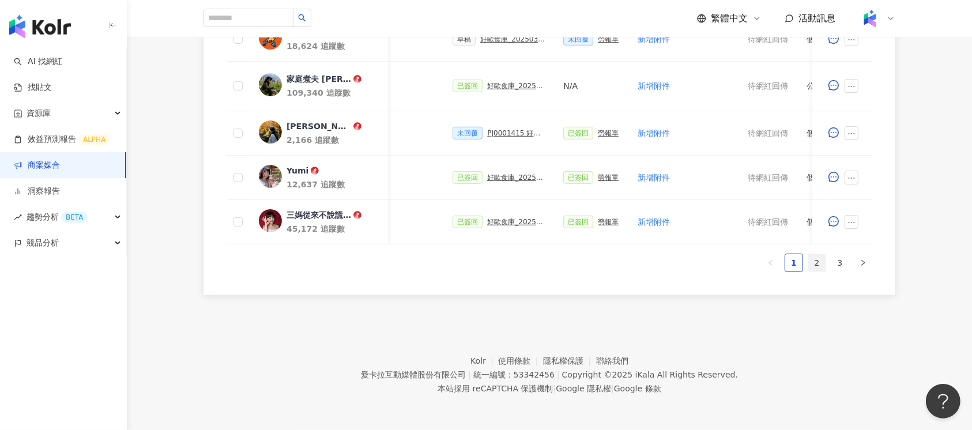
click at [812, 266] on link "2" at bounding box center [816, 262] width 17 height 17
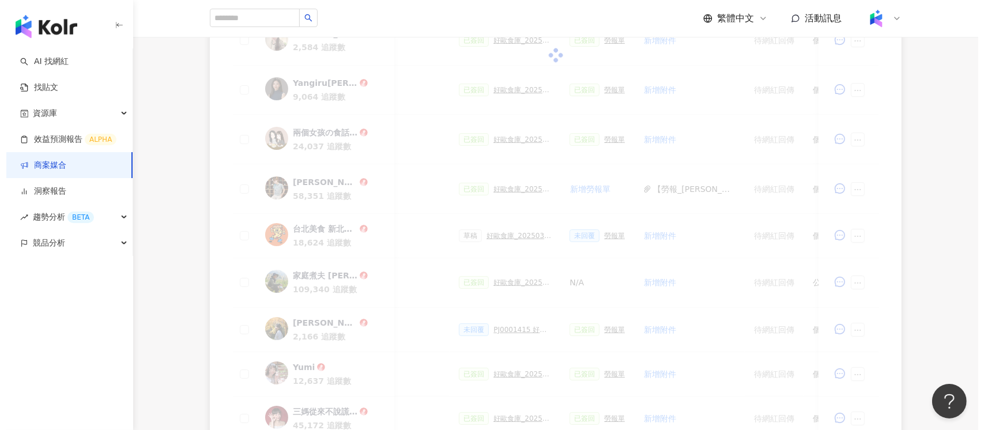
scroll to position [433, 0]
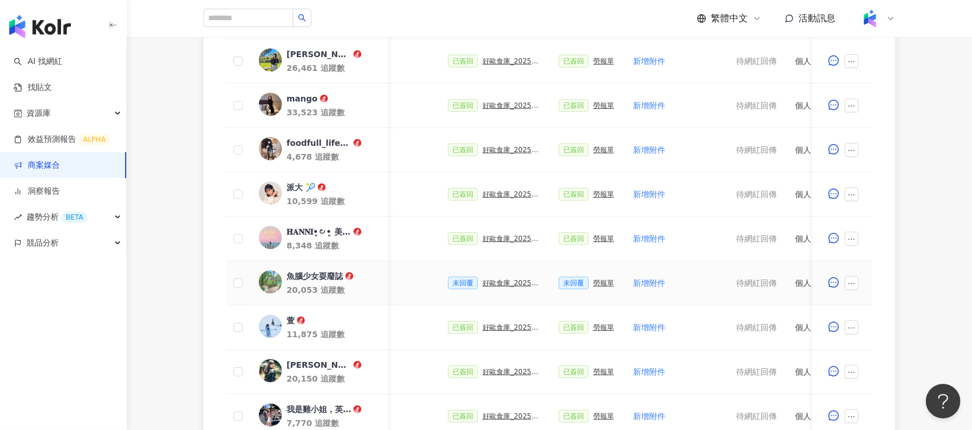
click at [327, 284] on div "20,053 追蹤數" at bounding box center [333, 290] width 92 height 12
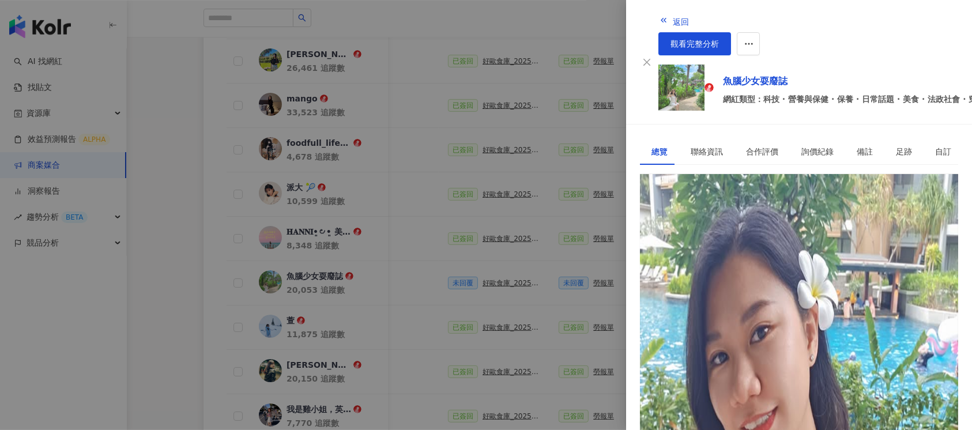
click at [366, 281] on div at bounding box center [486, 215] width 972 height 430
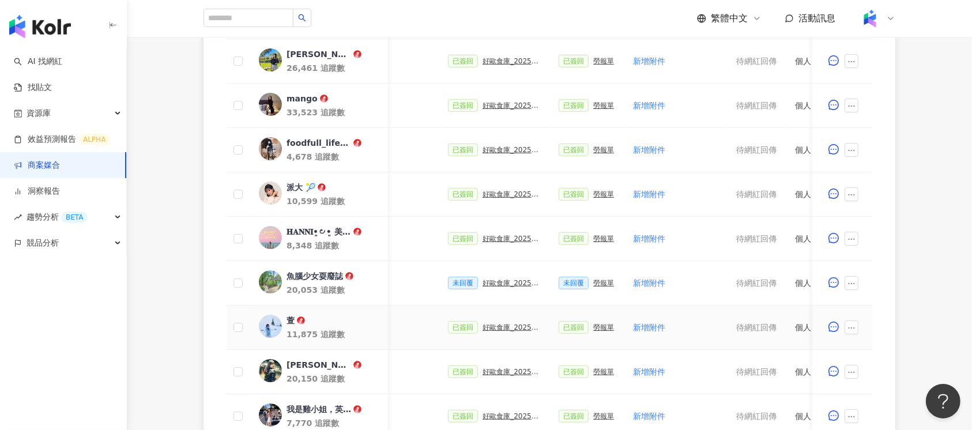
click at [305, 326] on div "萱 11,875 追蹤數" at bounding box center [333, 327] width 92 height 25
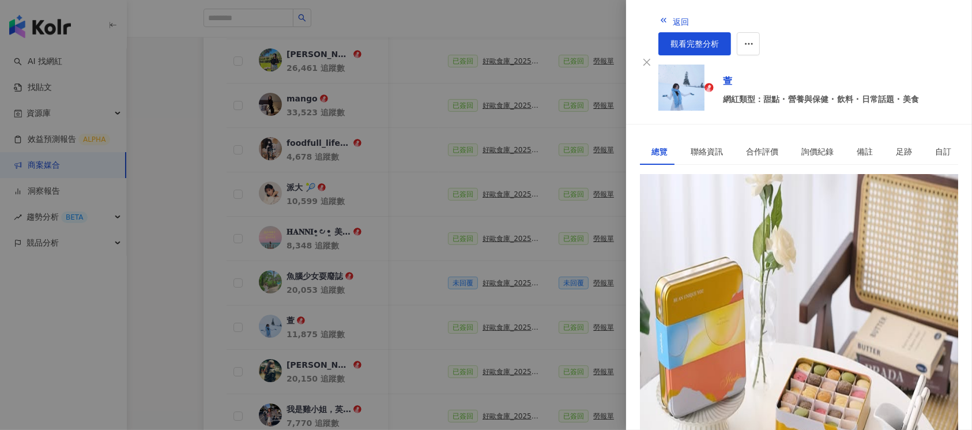
click at [392, 308] on div at bounding box center [486, 215] width 972 height 430
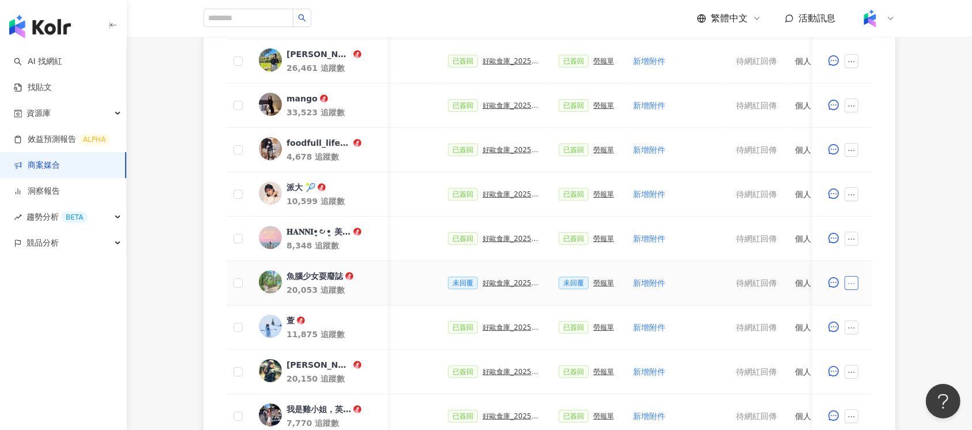
click at [856, 284] on button "button" at bounding box center [852, 283] width 14 height 14
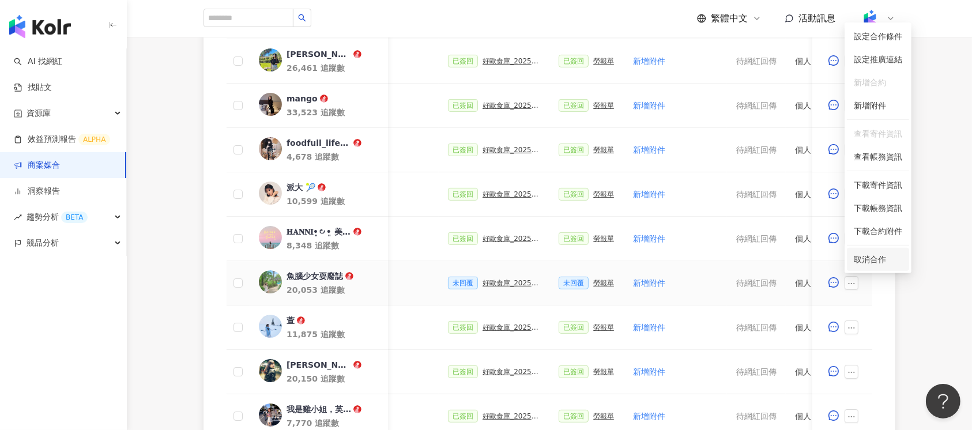
click at [876, 262] on div "取消合作" at bounding box center [878, 259] width 48 height 13
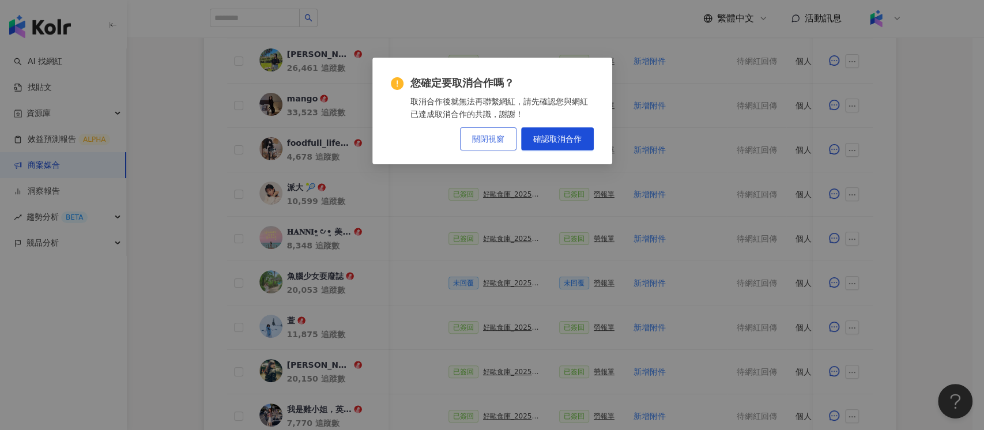
click at [480, 142] on span "關閉視窗" at bounding box center [488, 138] width 32 height 9
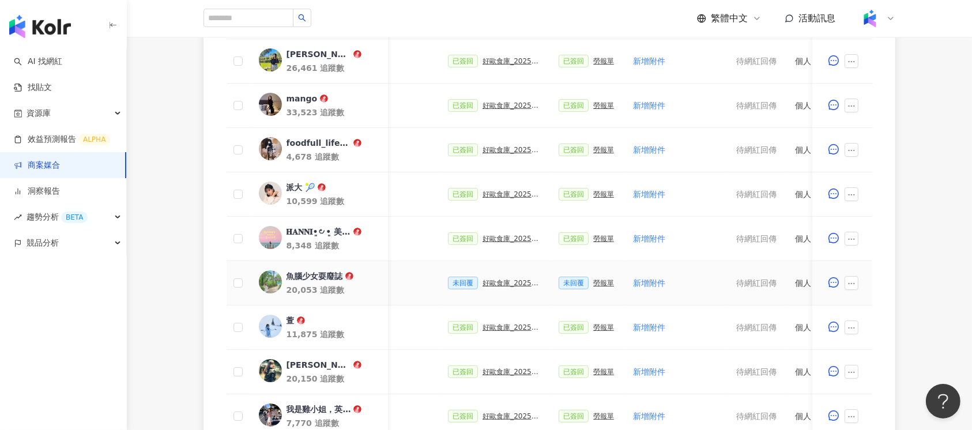
click at [326, 288] on div "20,053 追蹤數" at bounding box center [333, 290] width 92 height 12
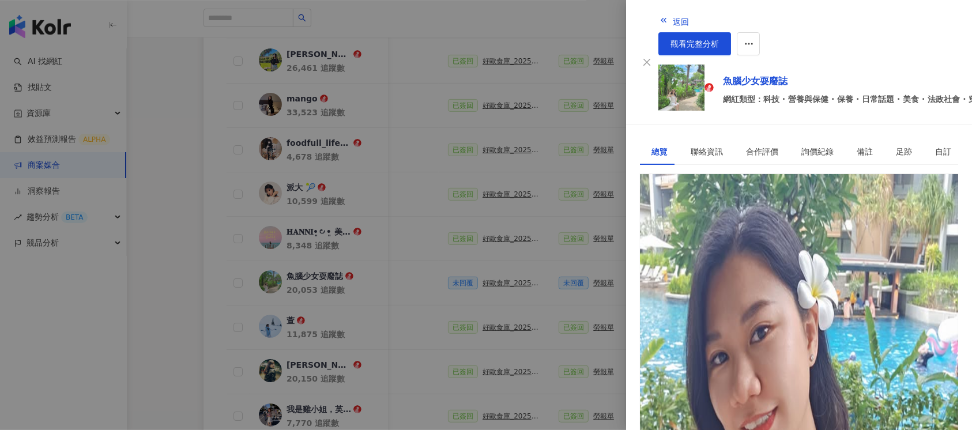
click at [465, 300] on div at bounding box center [486, 215] width 972 height 430
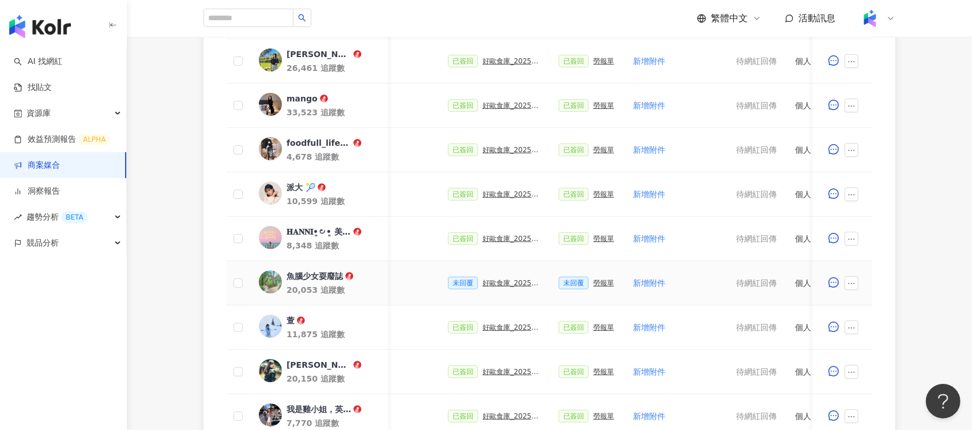
click at [859, 279] on span at bounding box center [854, 283] width 18 height 14
click at [853, 281] on icon "ellipsis" at bounding box center [852, 284] width 8 height 8
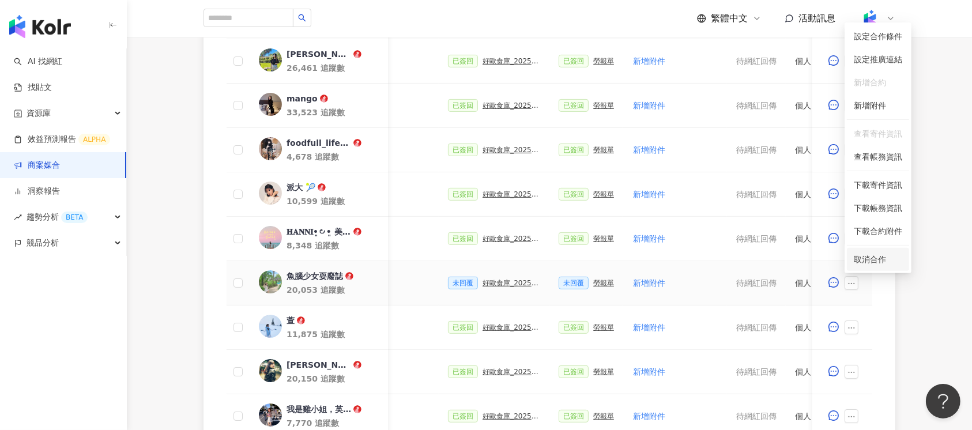
click at [871, 258] on div "取消合作" at bounding box center [878, 259] width 48 height 13
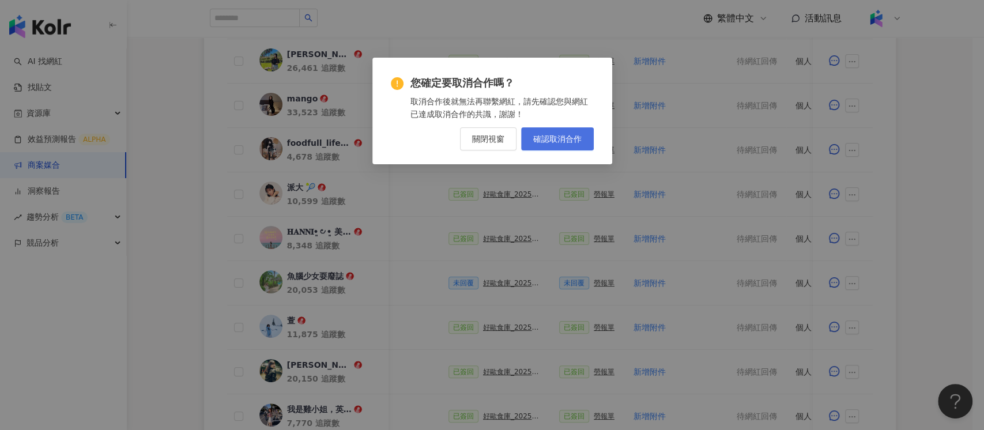
click at [563, 141] on span "確認取消合作" at bounding box center [557, 138] width 48 height 9
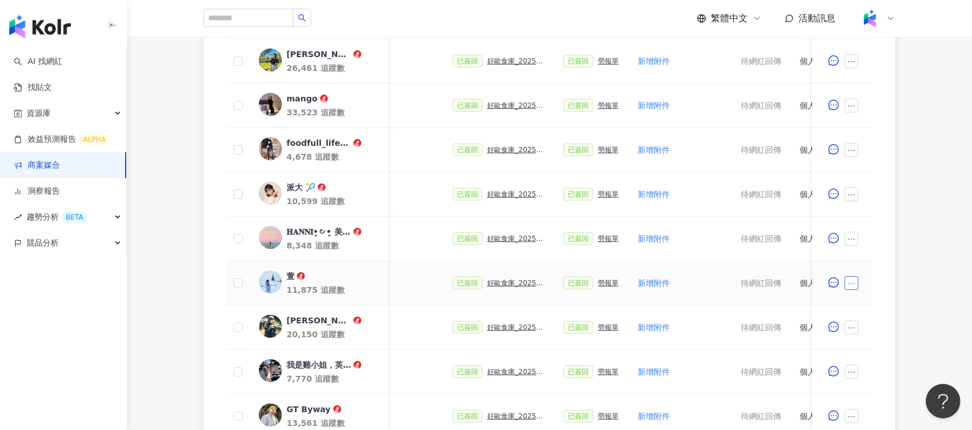
click at [852, 283] on icon "ellipsis" at bounding box center [852, 283] width 6 height 1
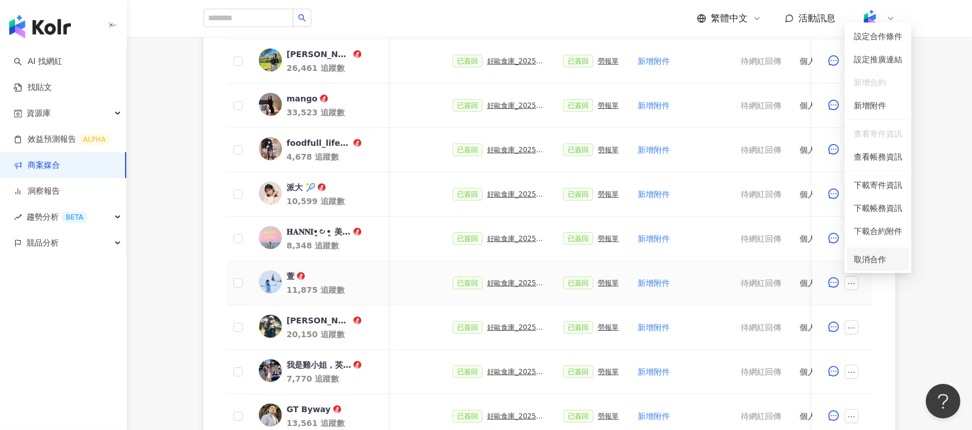
click at [865, 258] on div "取消合作" at bounding box center [878, 259] width 48 height 13
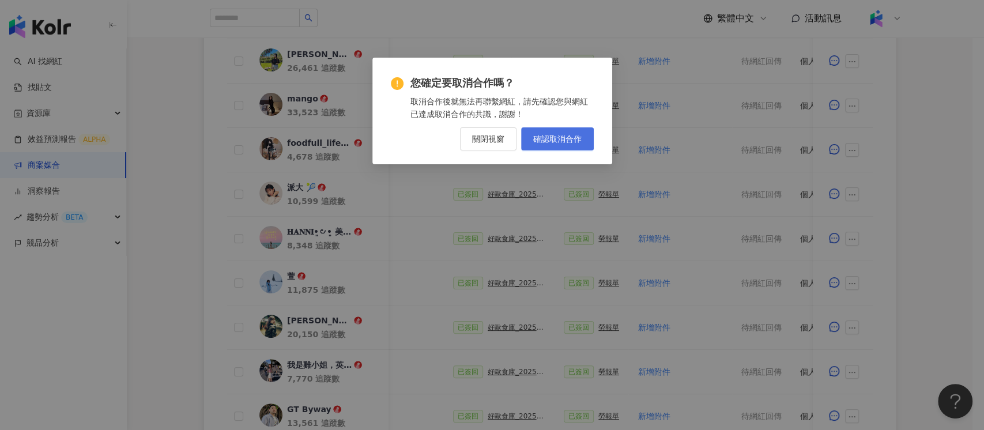
click at [565, 135] on span "確認取消合作" at bounding box center [557, 138] width 48 height 9
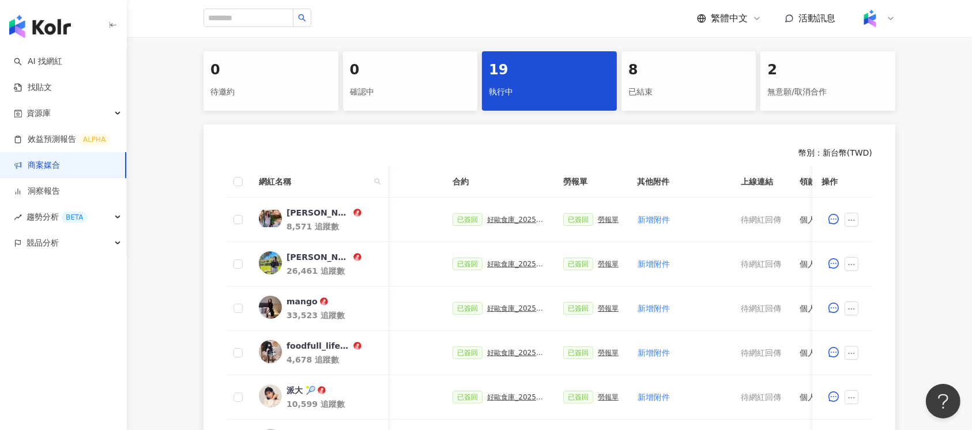
scroll to position [48, 0]
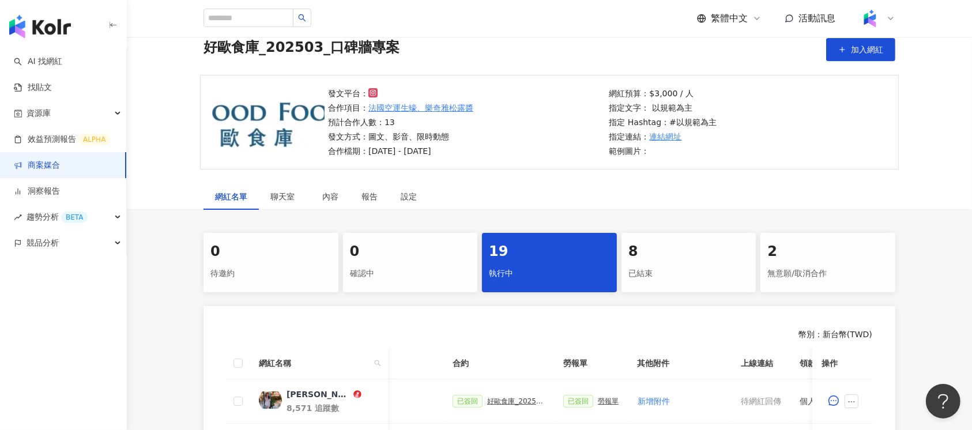
click at [825, 250] on div "2" at bounding box center [827, 252] width 121 height 20
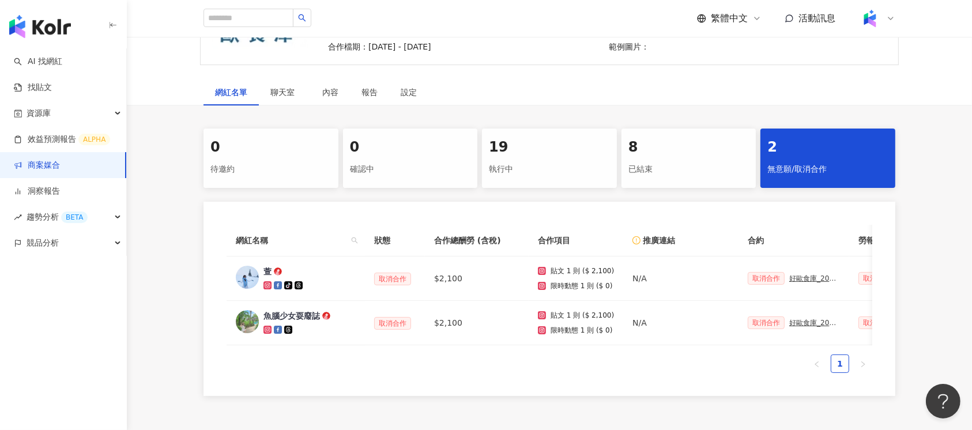
scroll to position [153, 0]
click at [670, 156] on div "8" at bounding box center [688, 147] width 121 height 20
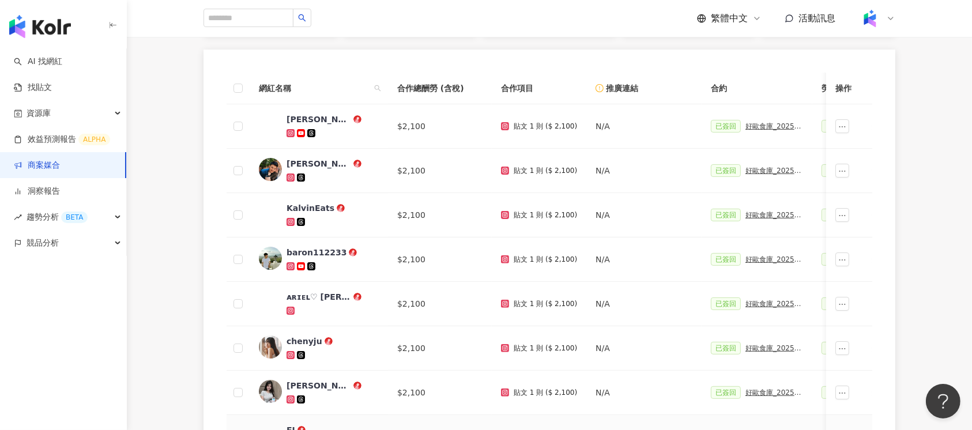
scroll to position [231, 0]
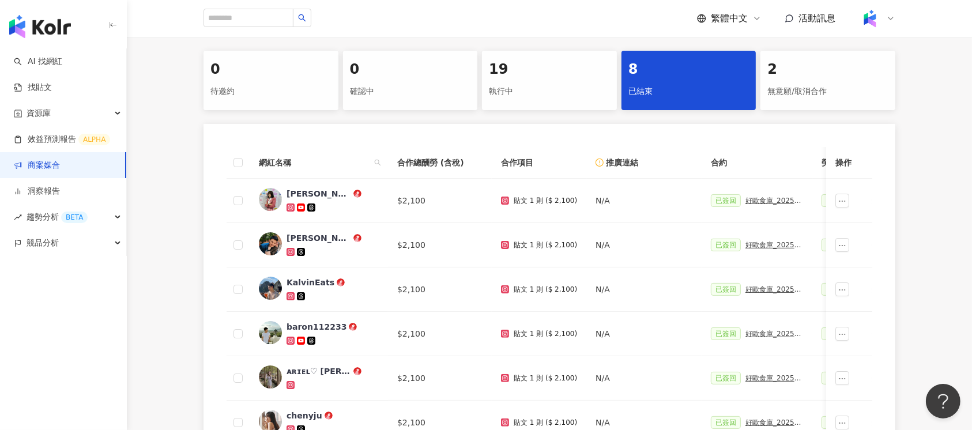
click at [549, 80] on div "19 執行中" at bounding box center [549, 80] width 135 height 59
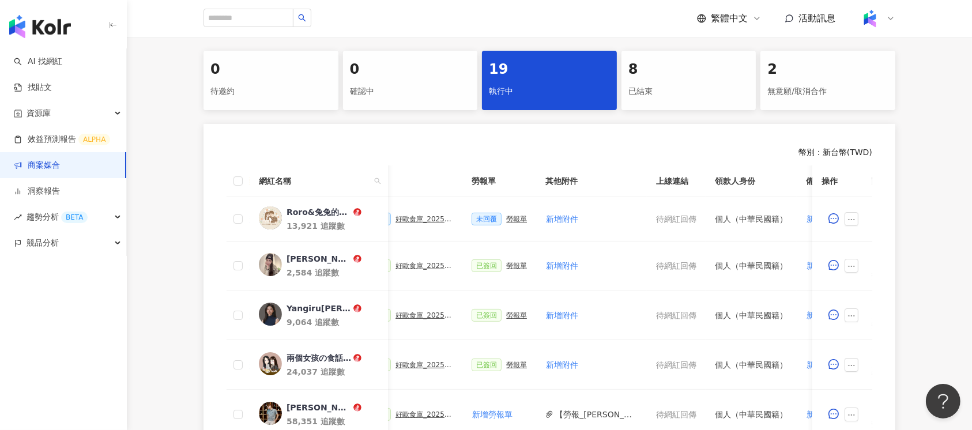
scroll to position [0, 360]
